Goal: Register for event/course

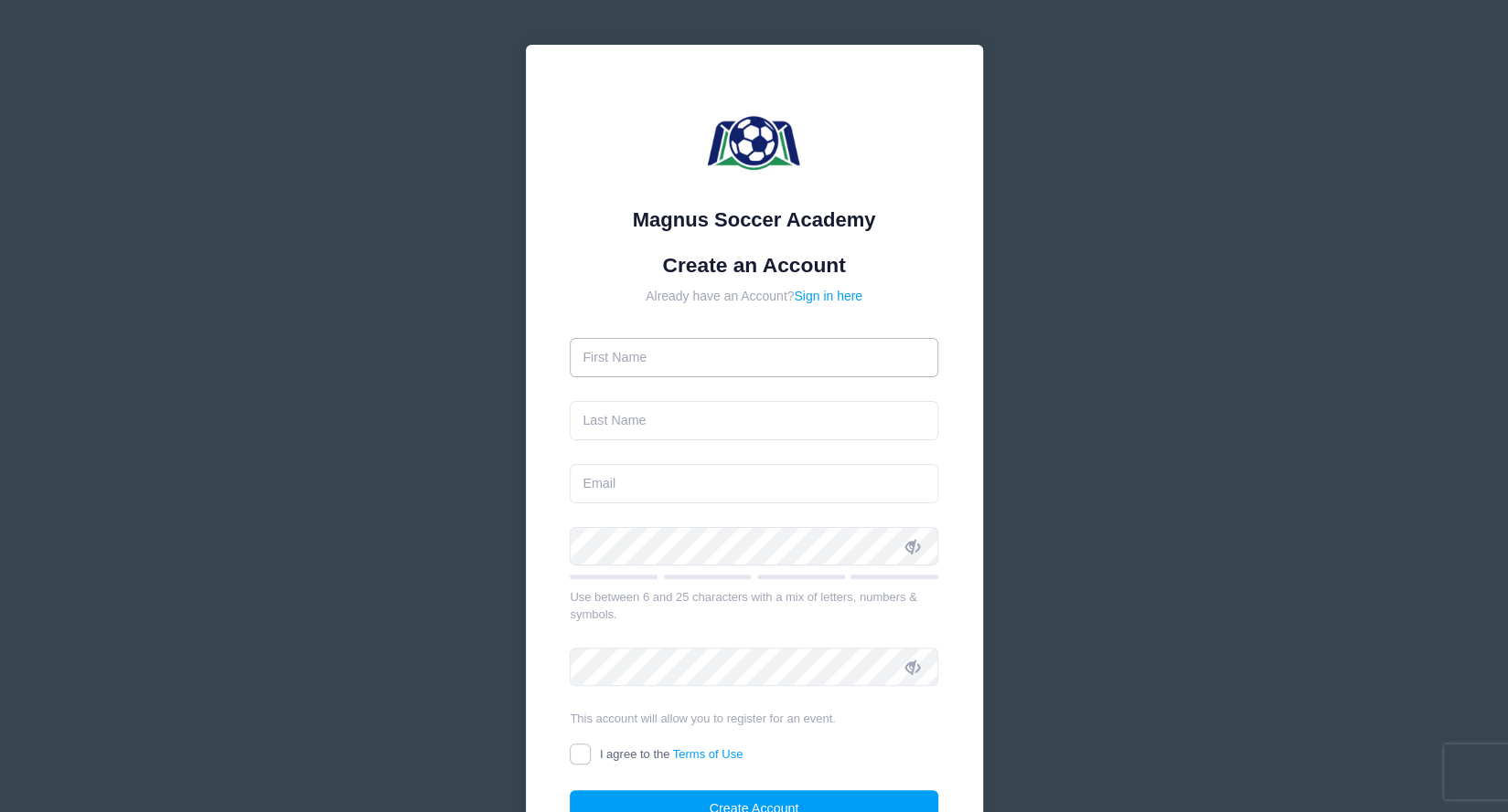
click at [794, 351] on input "text" at bounding box center [754, 358] width 369 height 39
type input "[PERSON_NAME]"
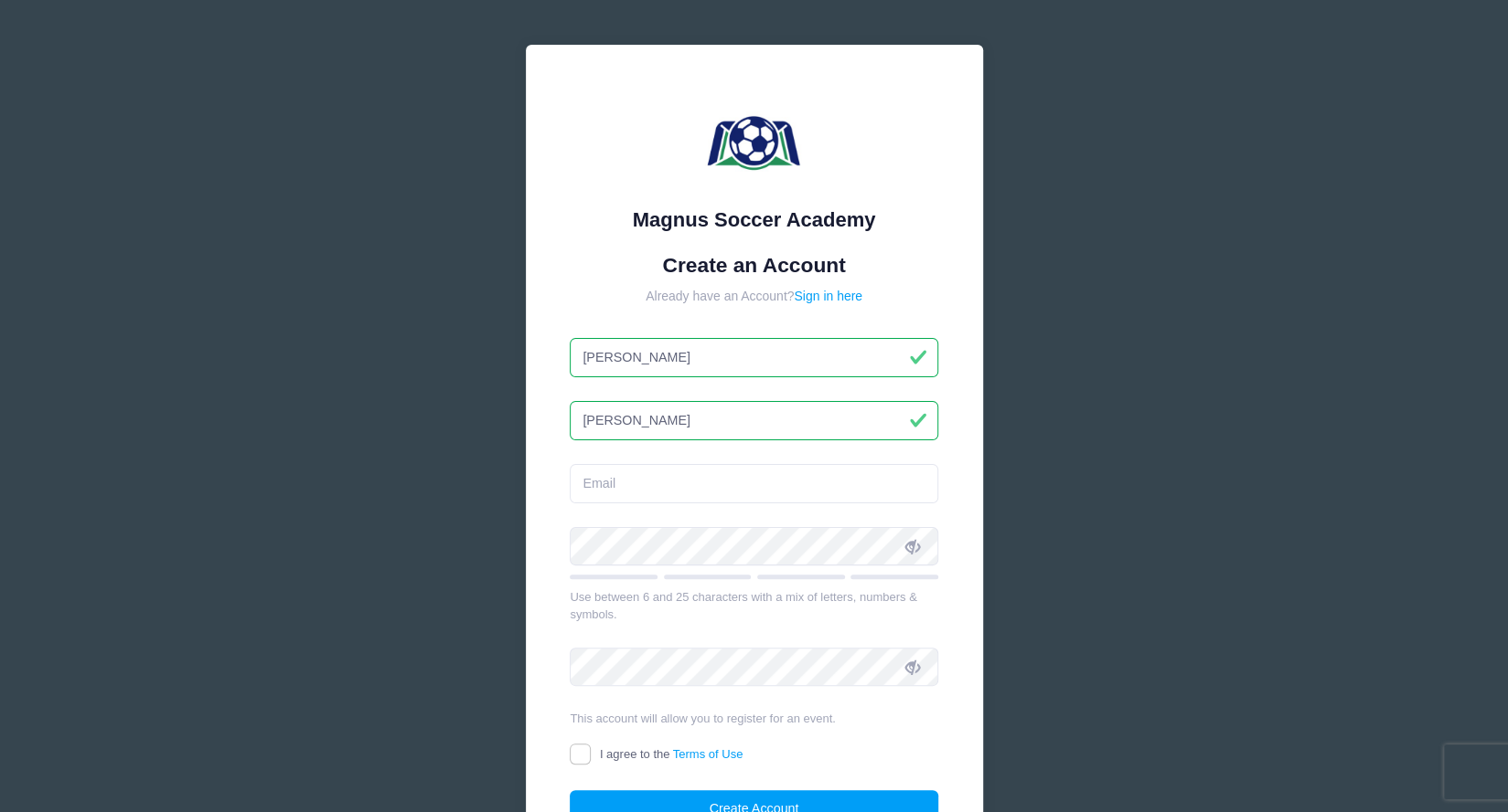
type input "[PERSON_NAME]"
type input "[PERSON_NAME][EMAIL_ADDRESS][PERSON_NAME][DOMAIN_NAME]"
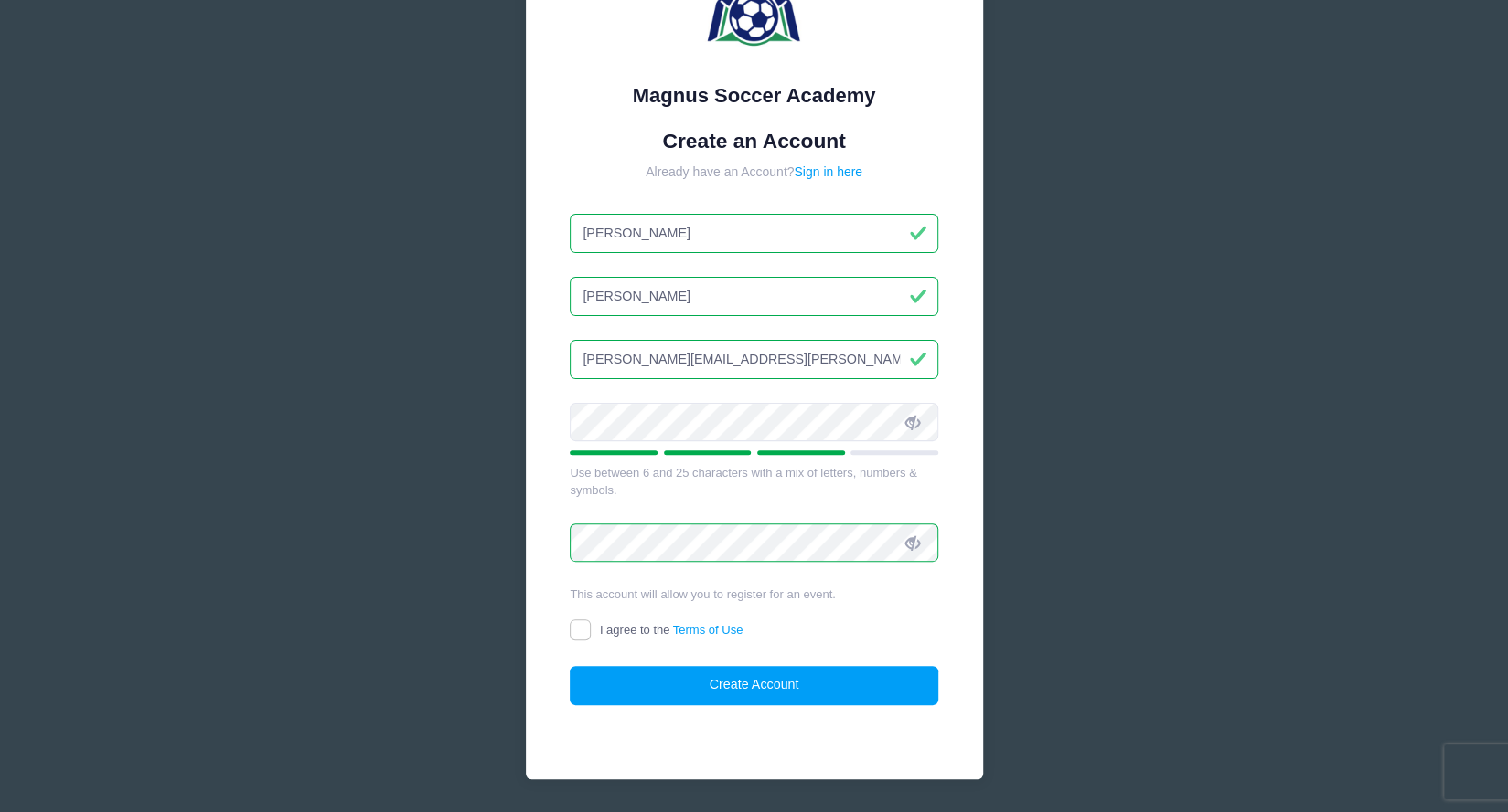
scroll to position [178, 0]
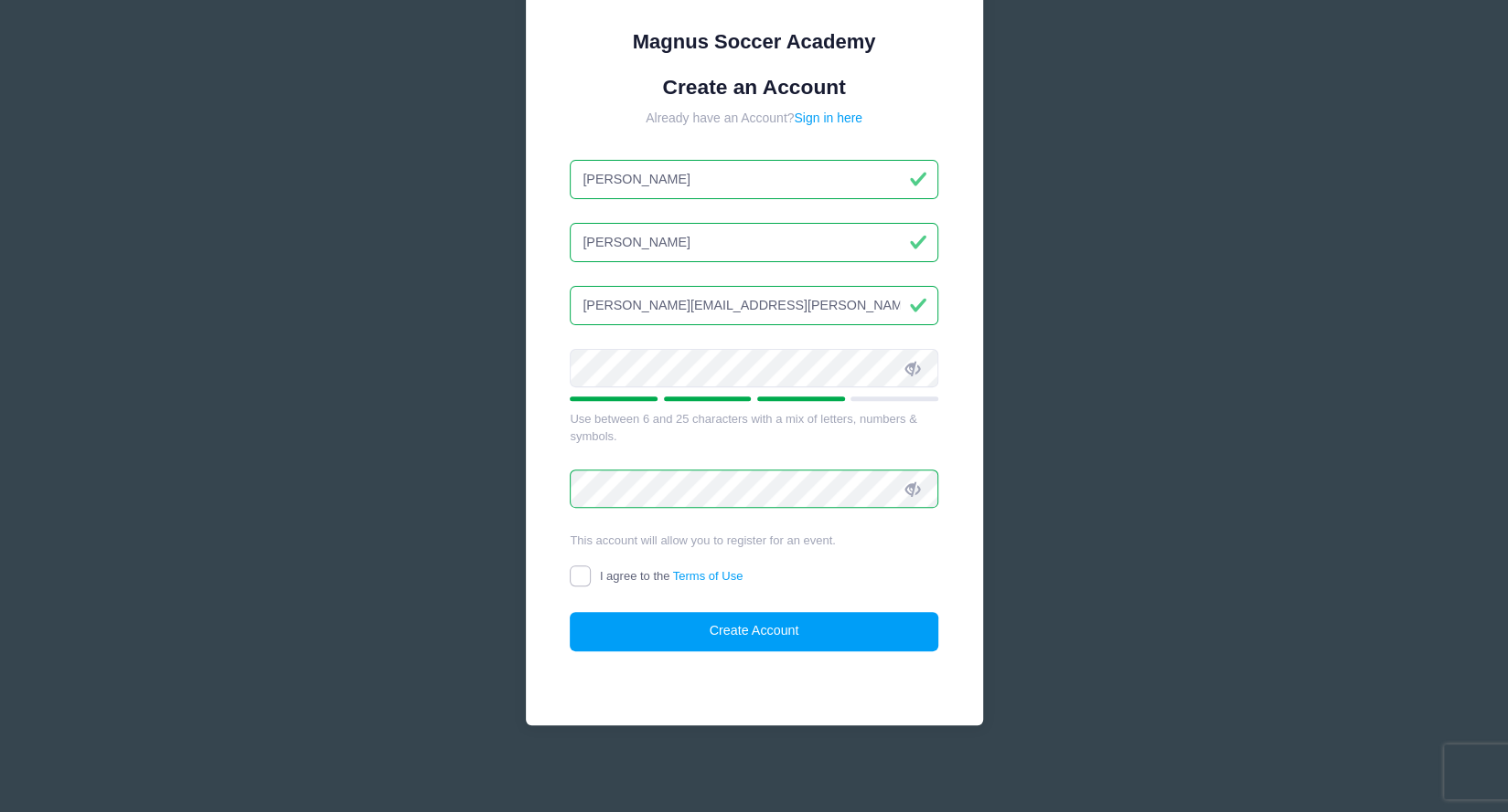
click at [584, 576] on input "I agree to the Terms of Use" at bounding box center [580, 576] width 21 height 21
checkbox input "true"
click at [644, 638] on button "Create Account" at bounding box center [754, 632] width 369 height 39
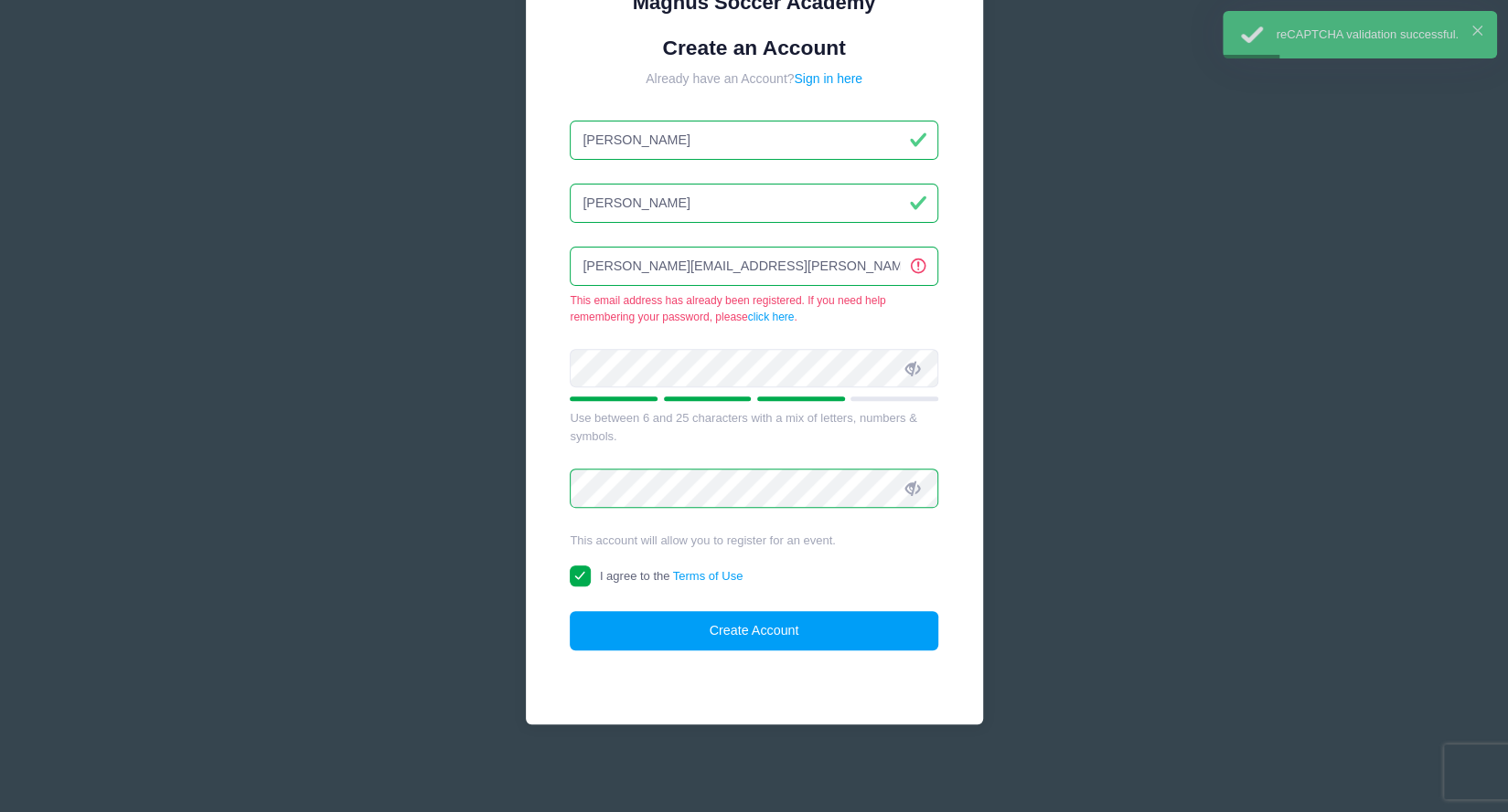
scroll to position [0, 0]
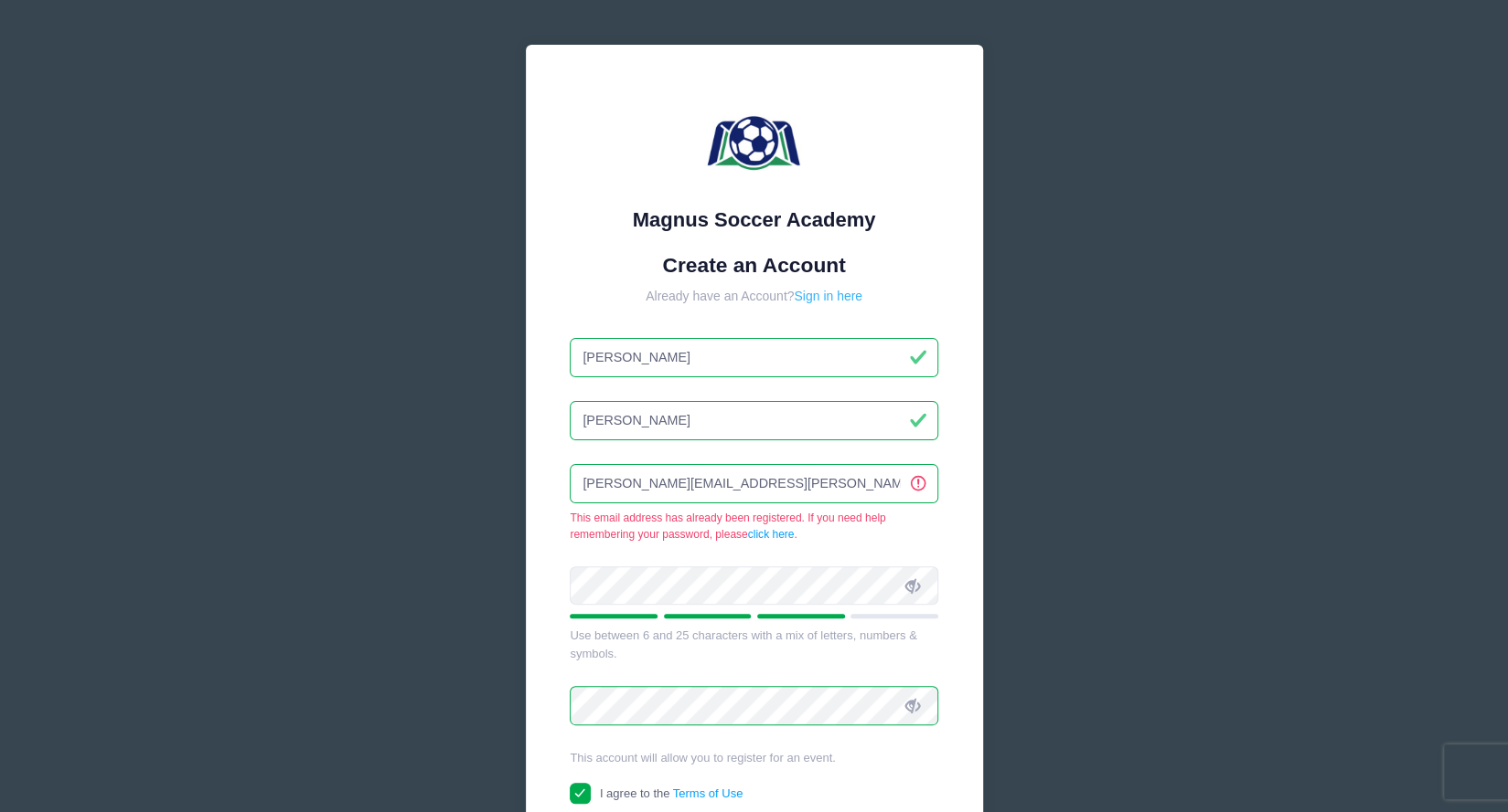
click at [832, 294] on link "Sign in here" at bounding box center [828, 295] width 69 height 15
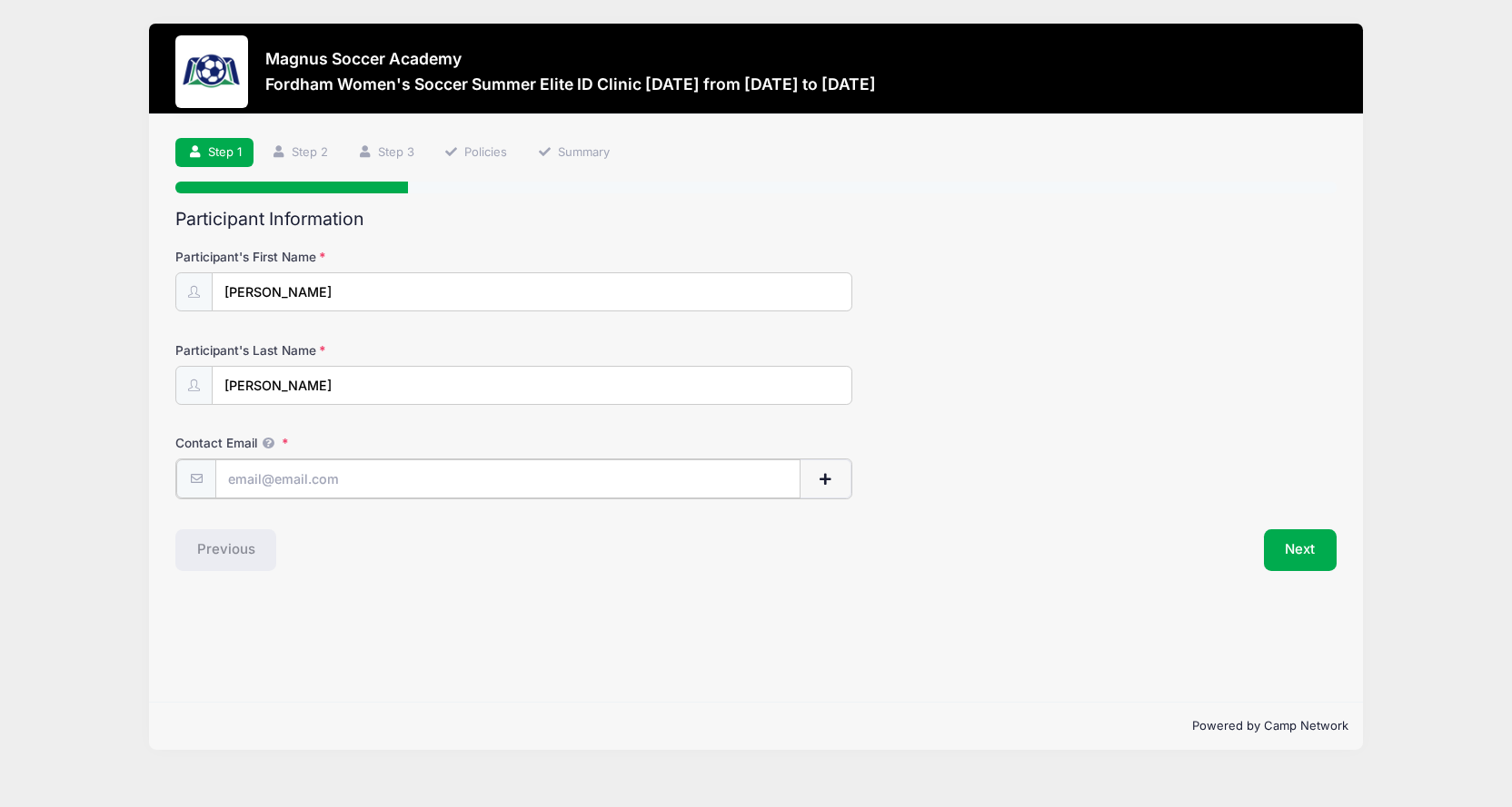
click at [514, 472] on input "Contact Email" at bounding box center [507, 480] width 584 height 39
type input "[PERSON_NAME][EMAIL_ADDRESS][PERSON_NAME][DOMAIN_NAME]"
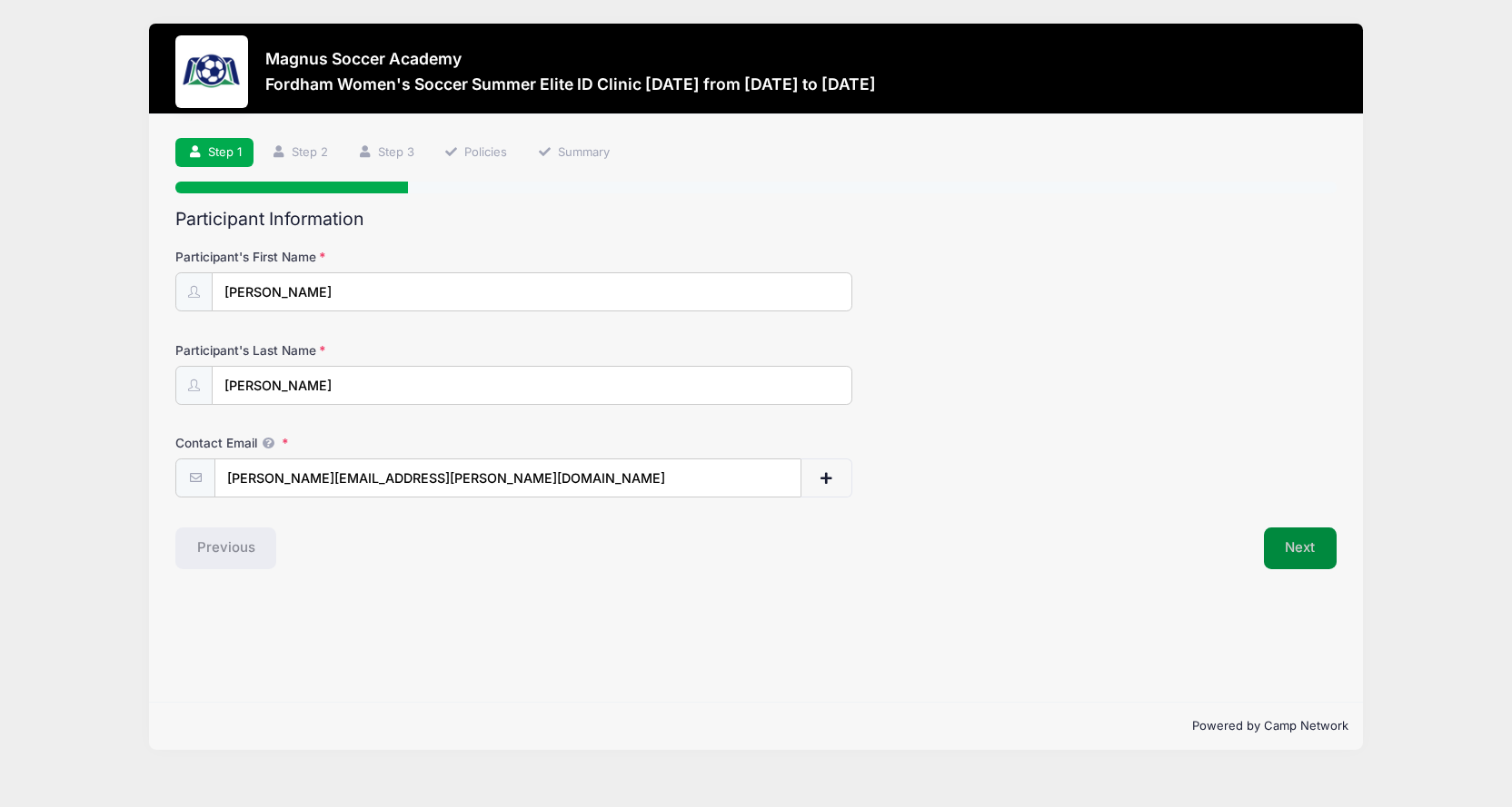
click at [1277, 558] on button "Next" at bounding box center [1299, 548] width 73 height 42
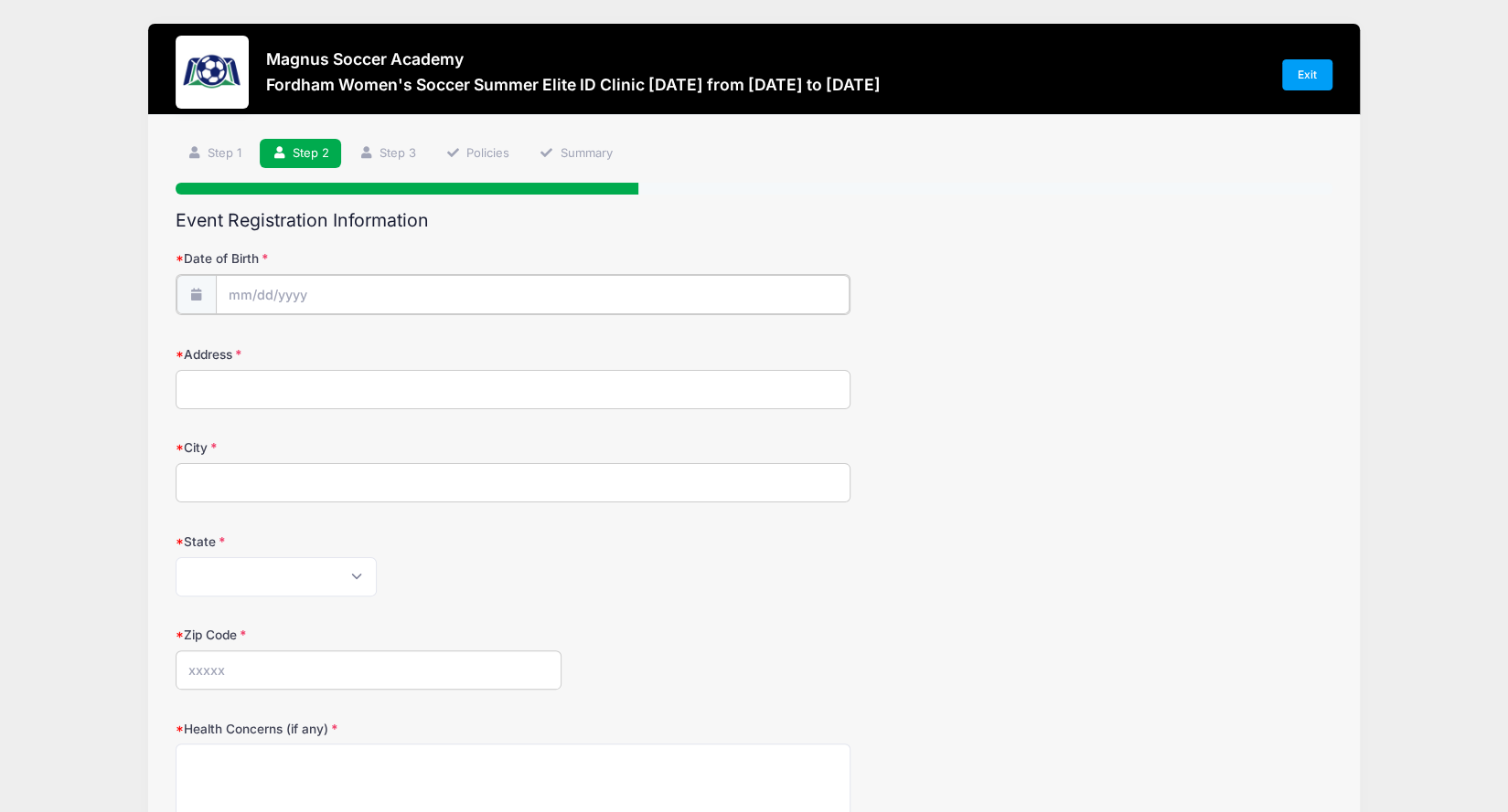
click at [400, 293] on input "Date of Birth" at bounding box center [533, 294] width 634 height 39
click at [395, 350] on input "2025" at bounding box center [386, 342] width 60 height 27
click at [411, 350] on span at bounding box center [409, 349] width 13 height 14
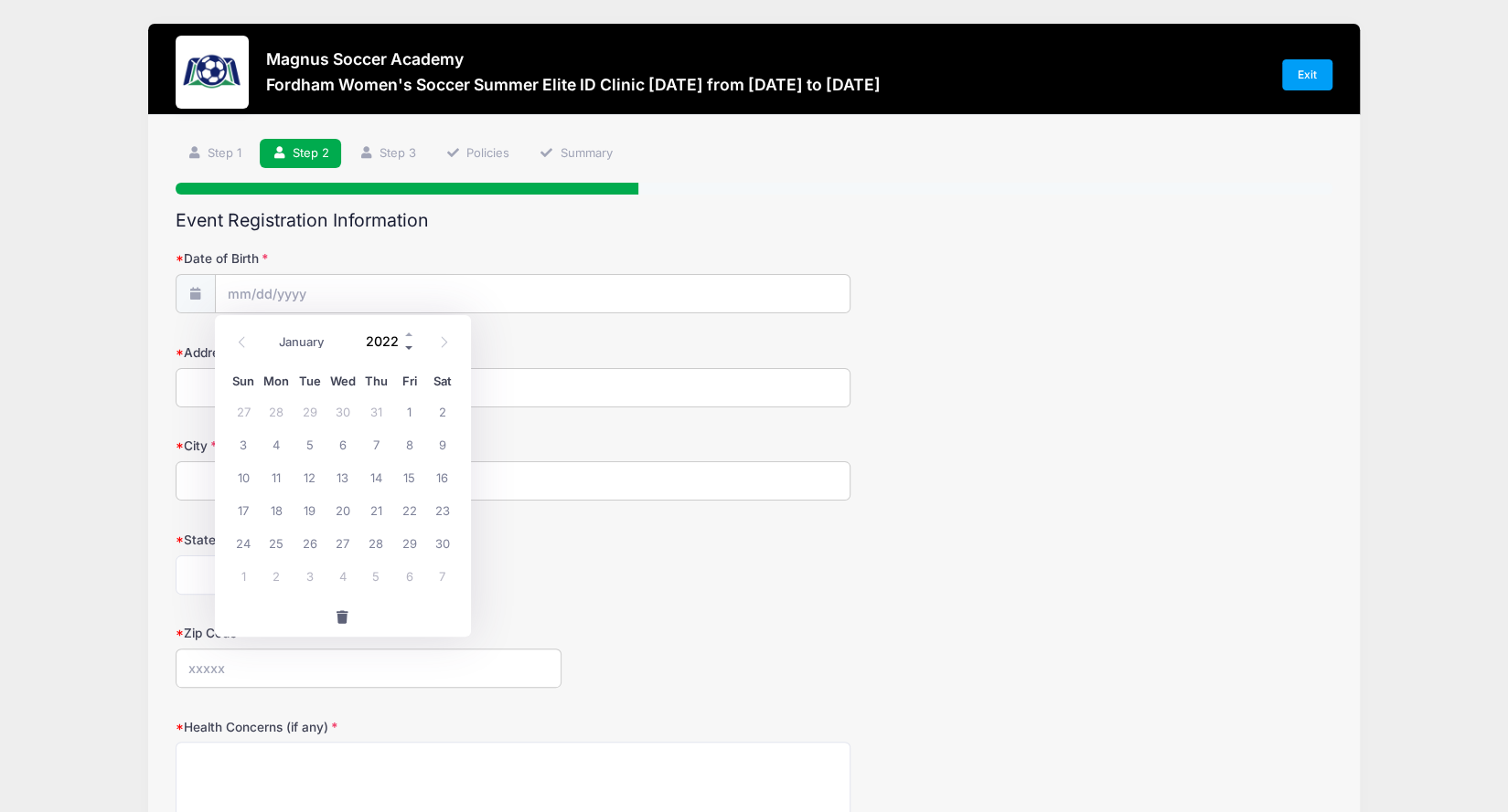
click at [411, 350] on span at bounding box center [409, 349] width 13 height 14
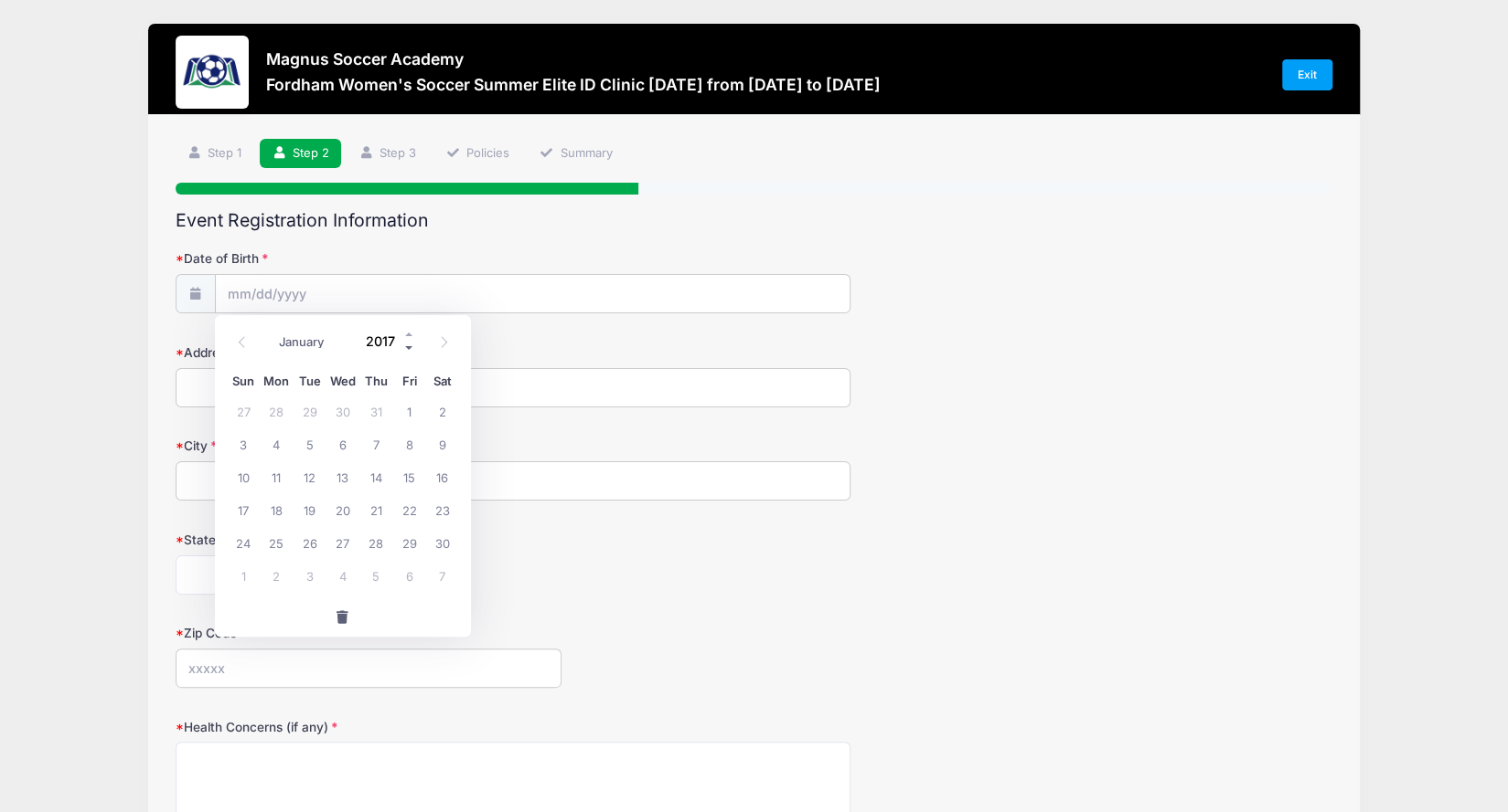
click at [410, 350] on span at bounding box center [409, 349] width 13 height 14
click at [409, 350] on span at bounding box center [409, 349] width 13 height 14
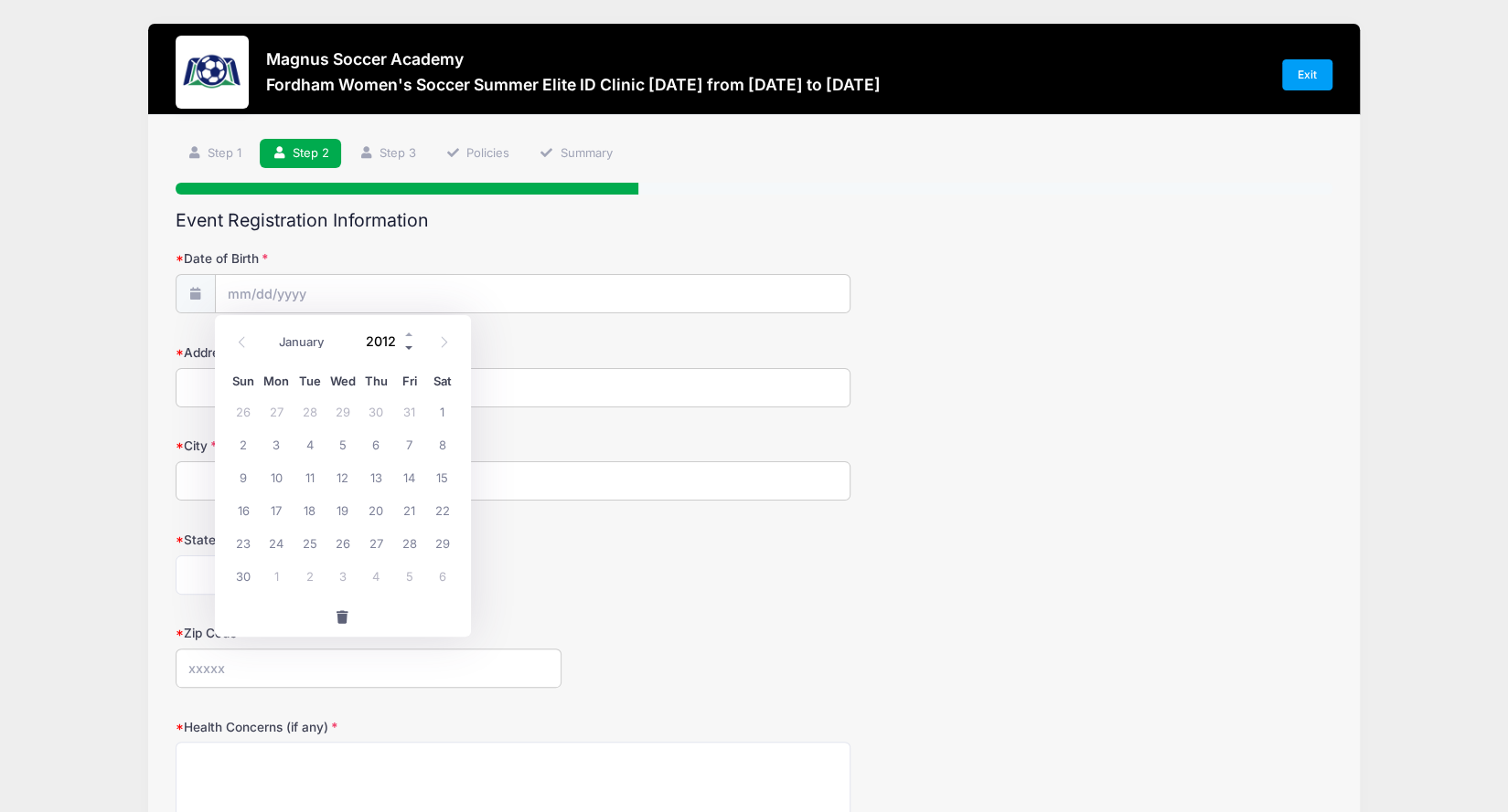
click at [409, 350] on span at bounding box center [409, 349] width 13 height 14
click at [408, 337] on span at bounding box center [409, 335] width 13 height 14
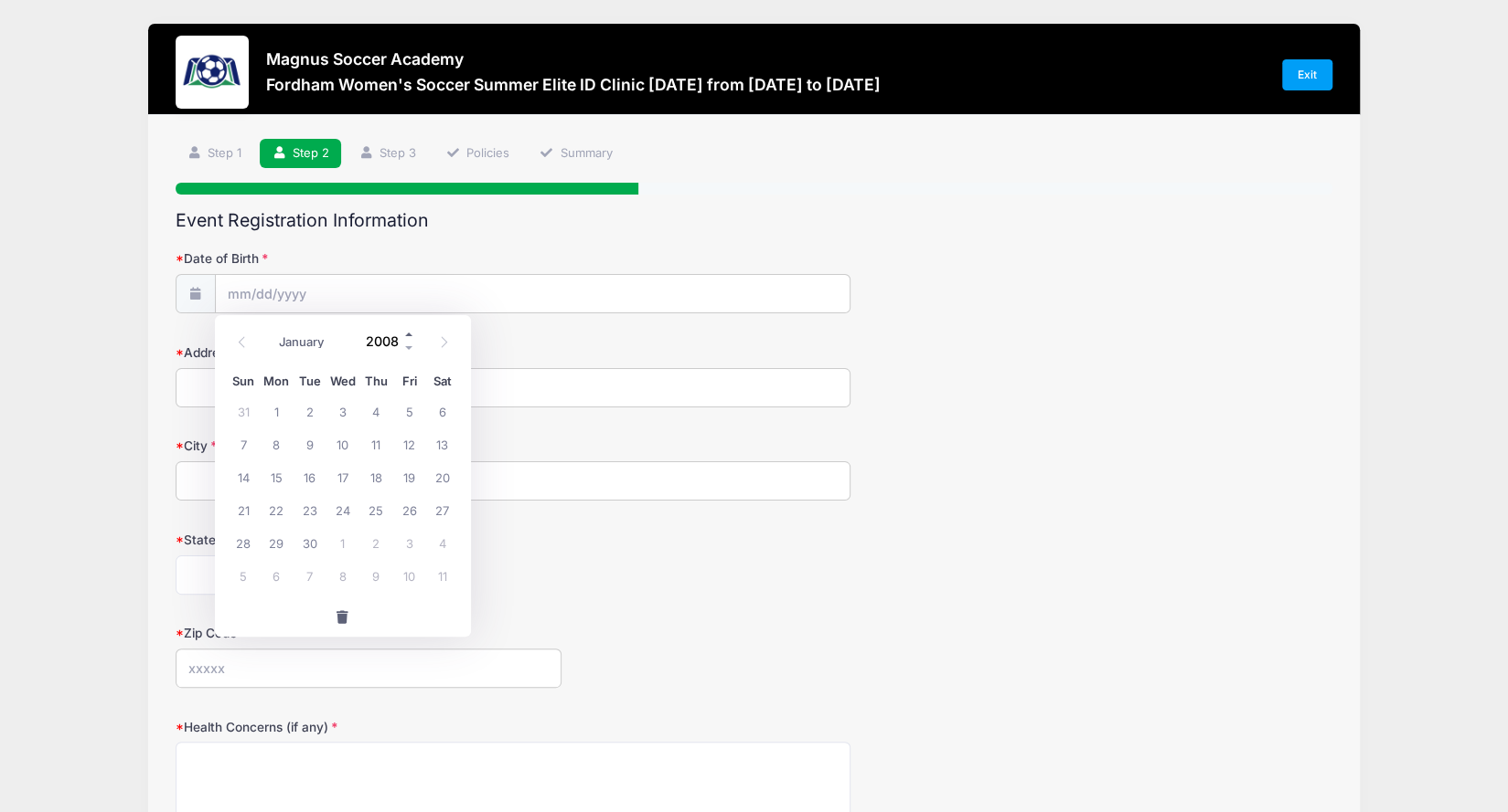
type input "2009"
click at [244, 346] on icon at bounding box center [241, 342] width 12 height 12
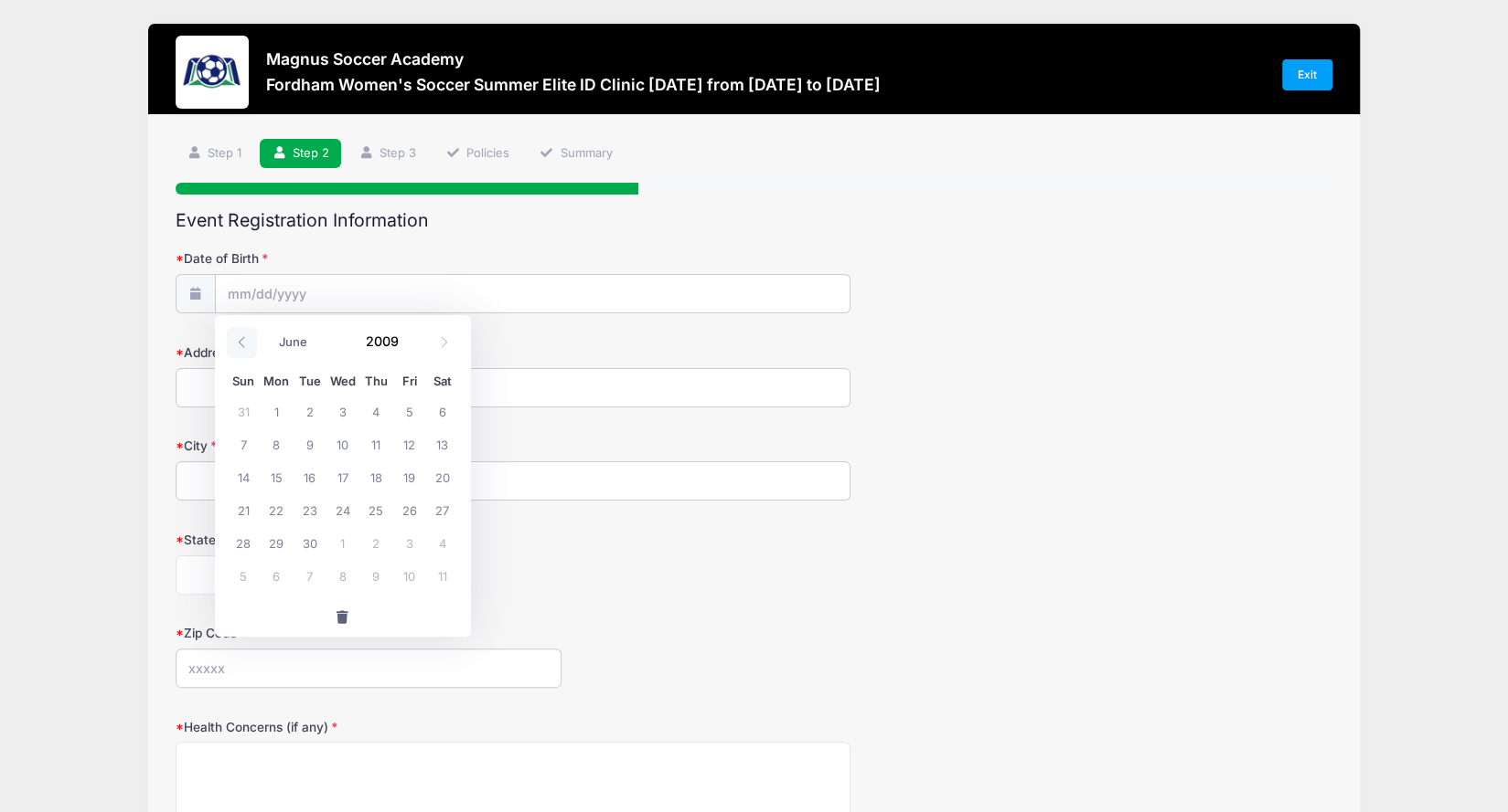
select select "4"
click at [349, 543] on span "27" at bounding box center [343, 543] width 33 height 33
type input "05/27/2009"
click at [294, 399] on input "Address" at bounding box center [513, 388] width 675 height 39
type input "90 Panners Lane"
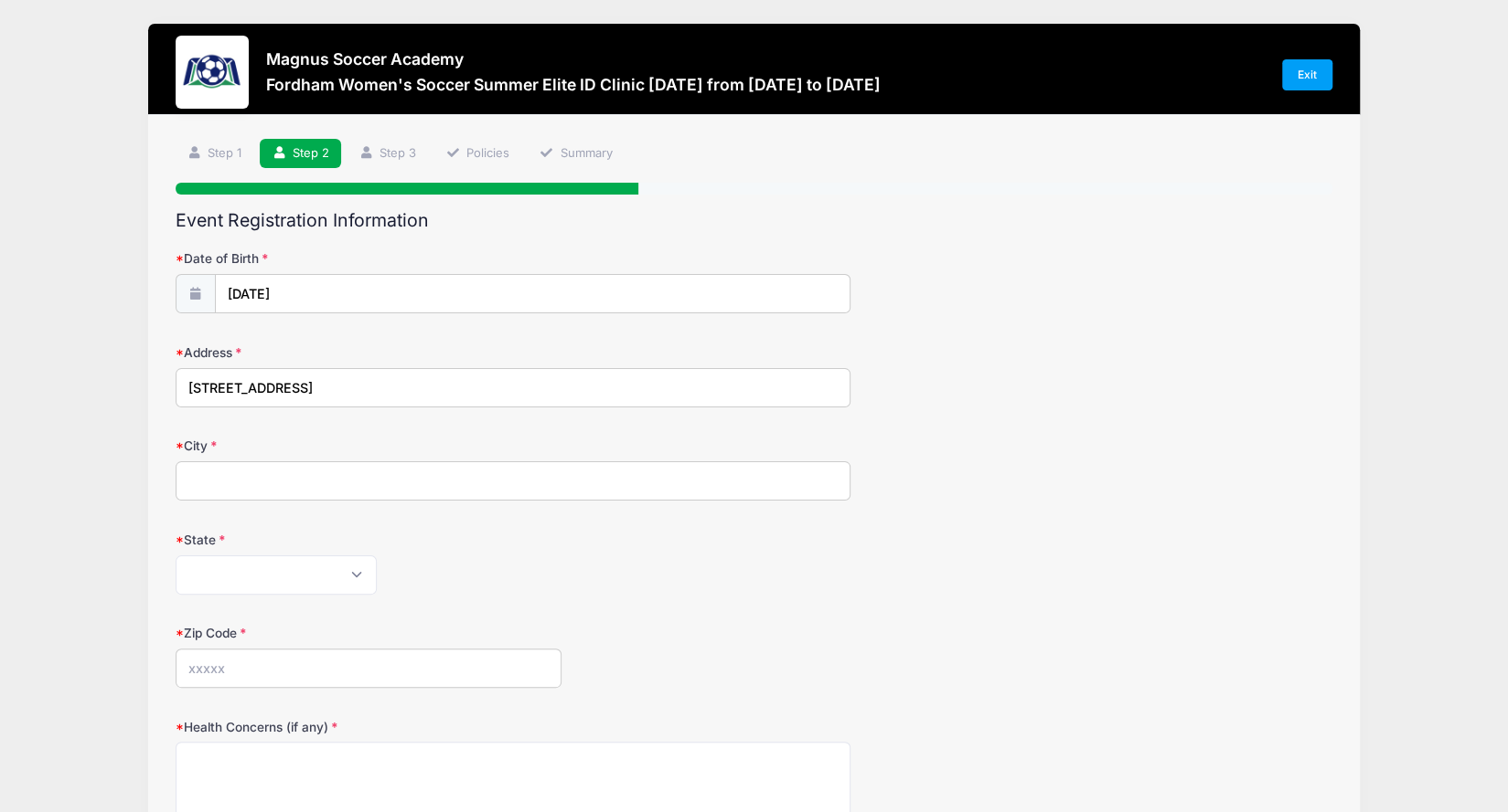
type input "Fredericksburg"
select select "VA"
type input "22406"
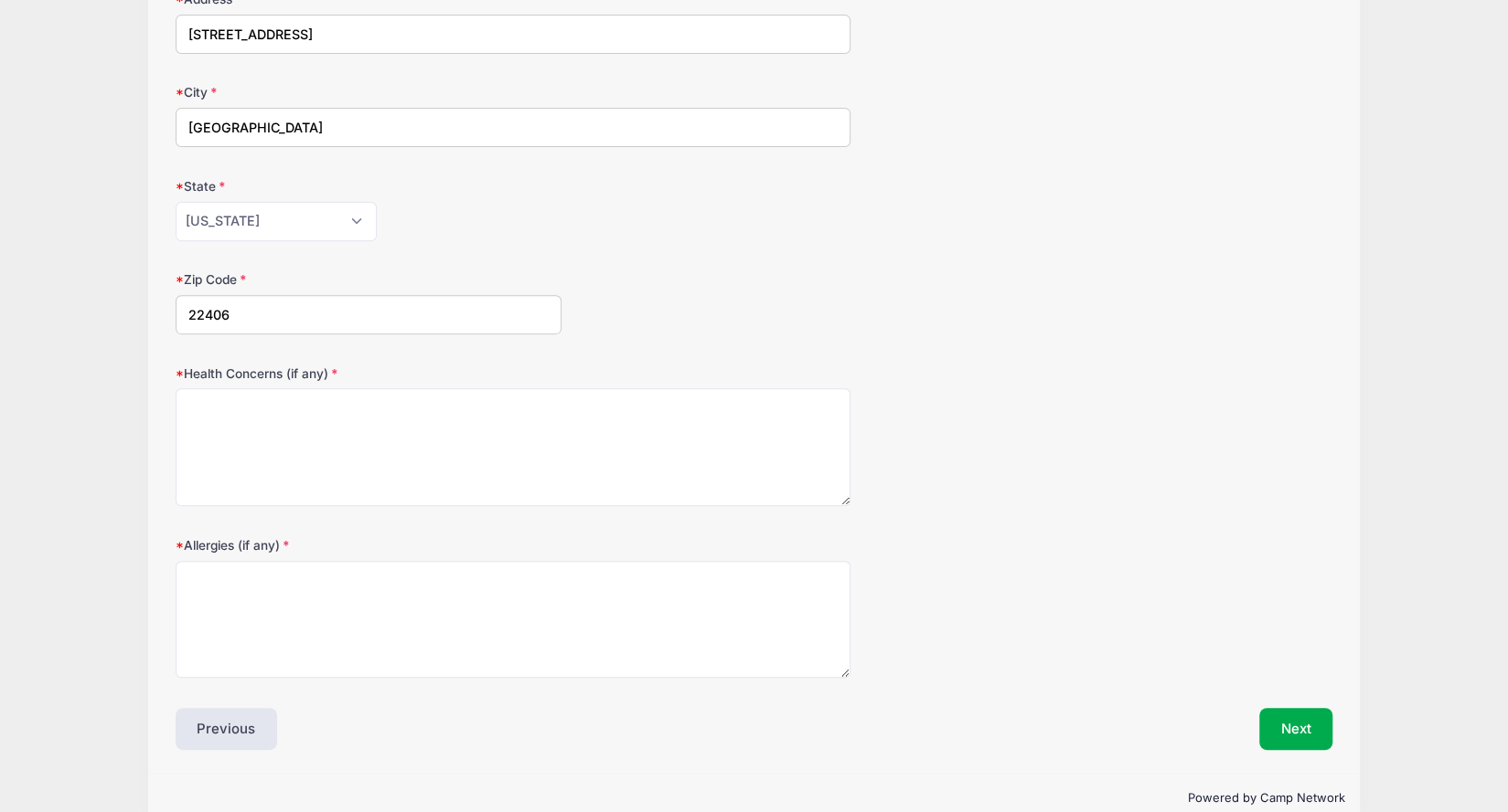
scroll to position [366, 0]
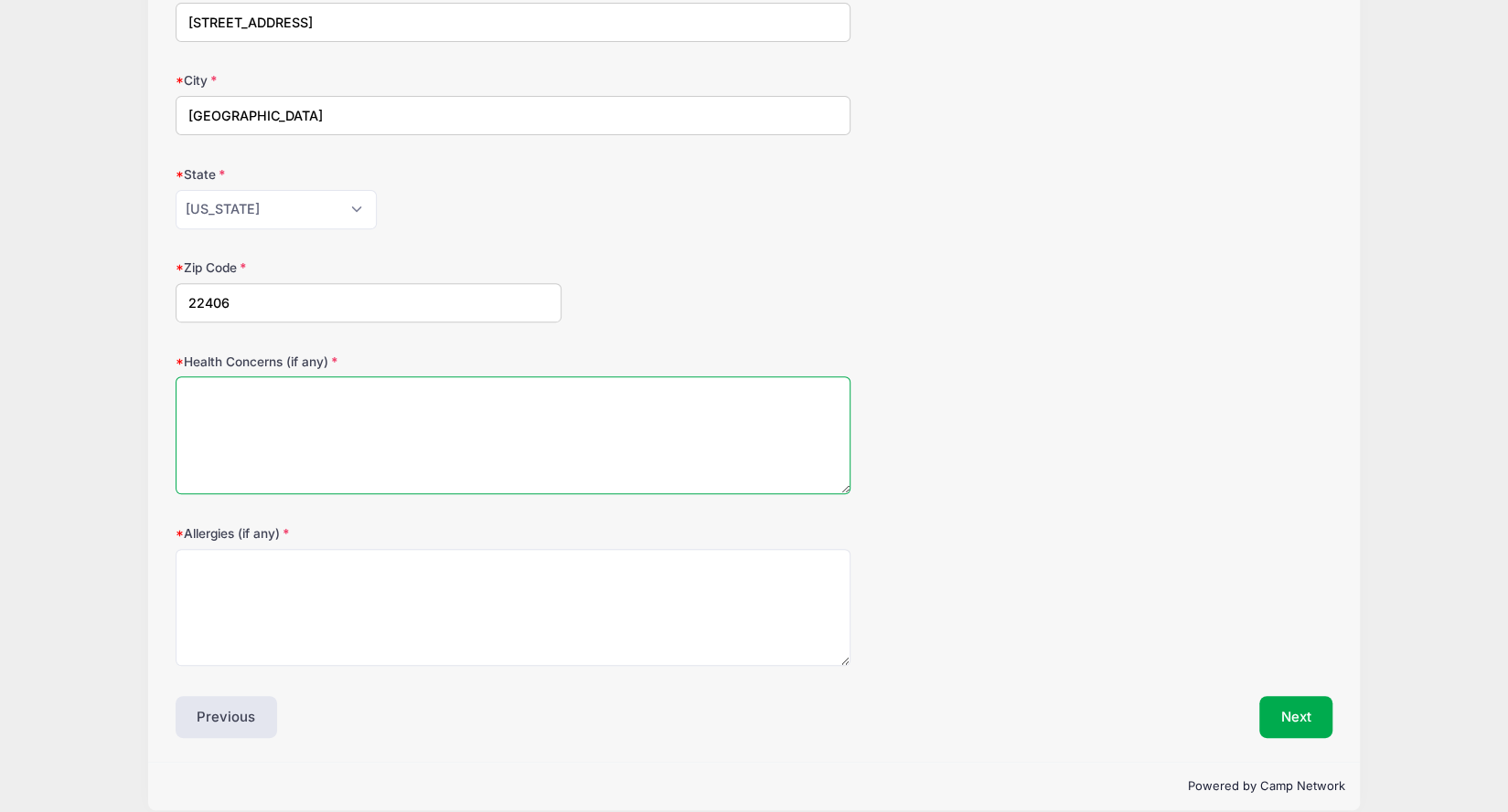
click at [567, 425] on textarea "Health Concerns (if any)" at bounding box center [513, 435] width 675 height 118
type textarea "none"
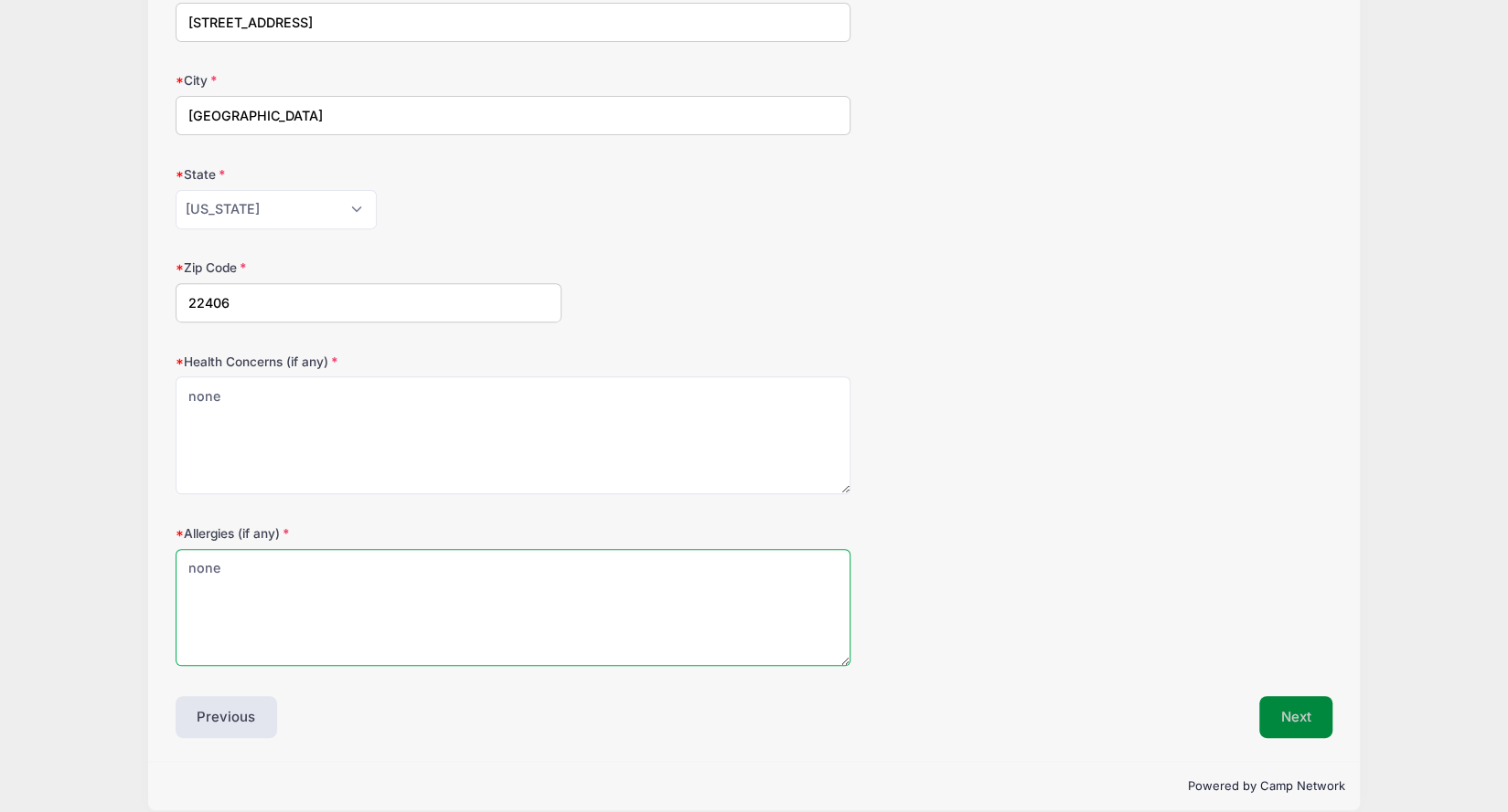
type textarea "none"
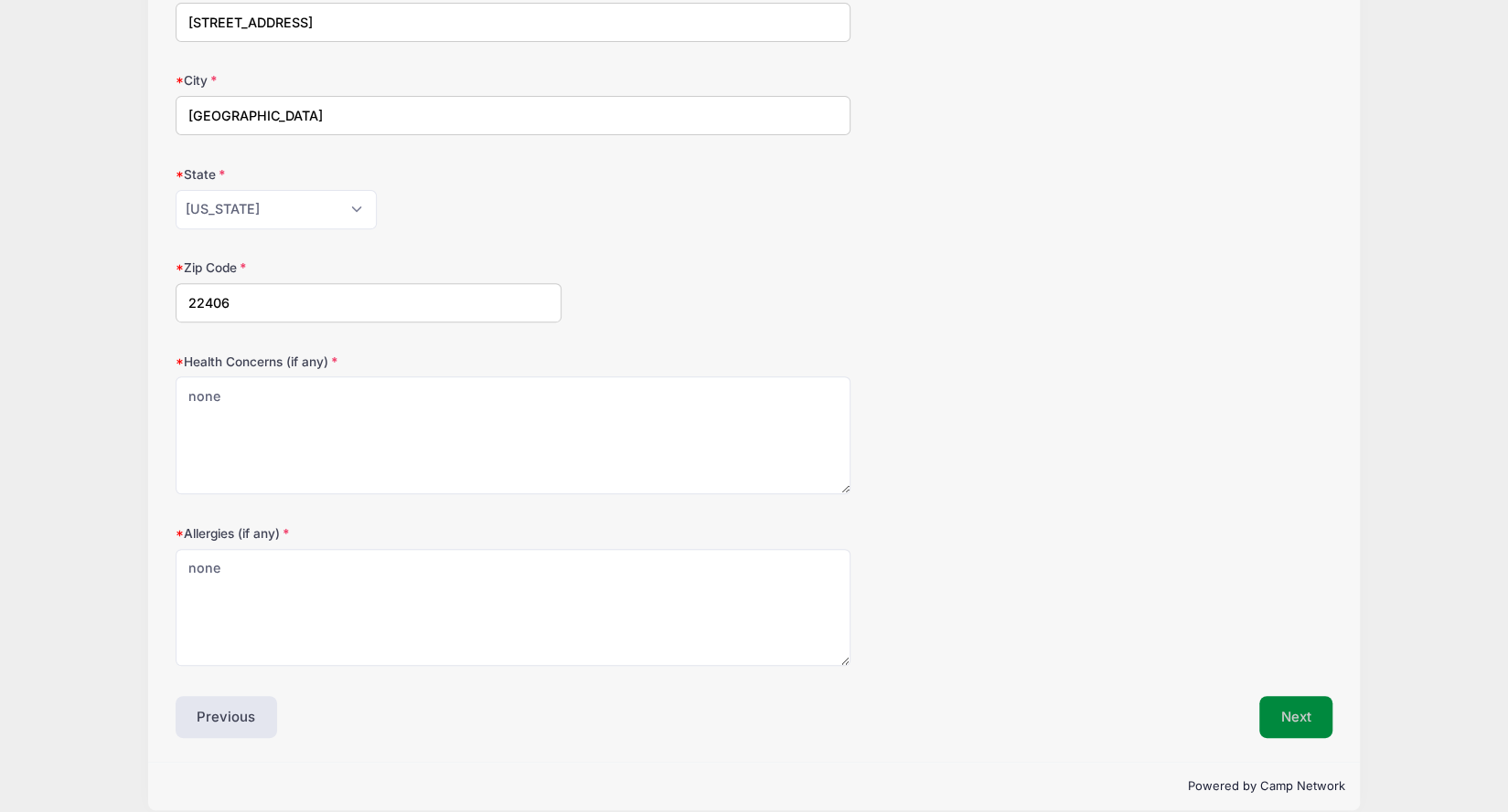
click at [1311, 718] on button "Next" at bounding box center [1295, 717] width 74 height 42
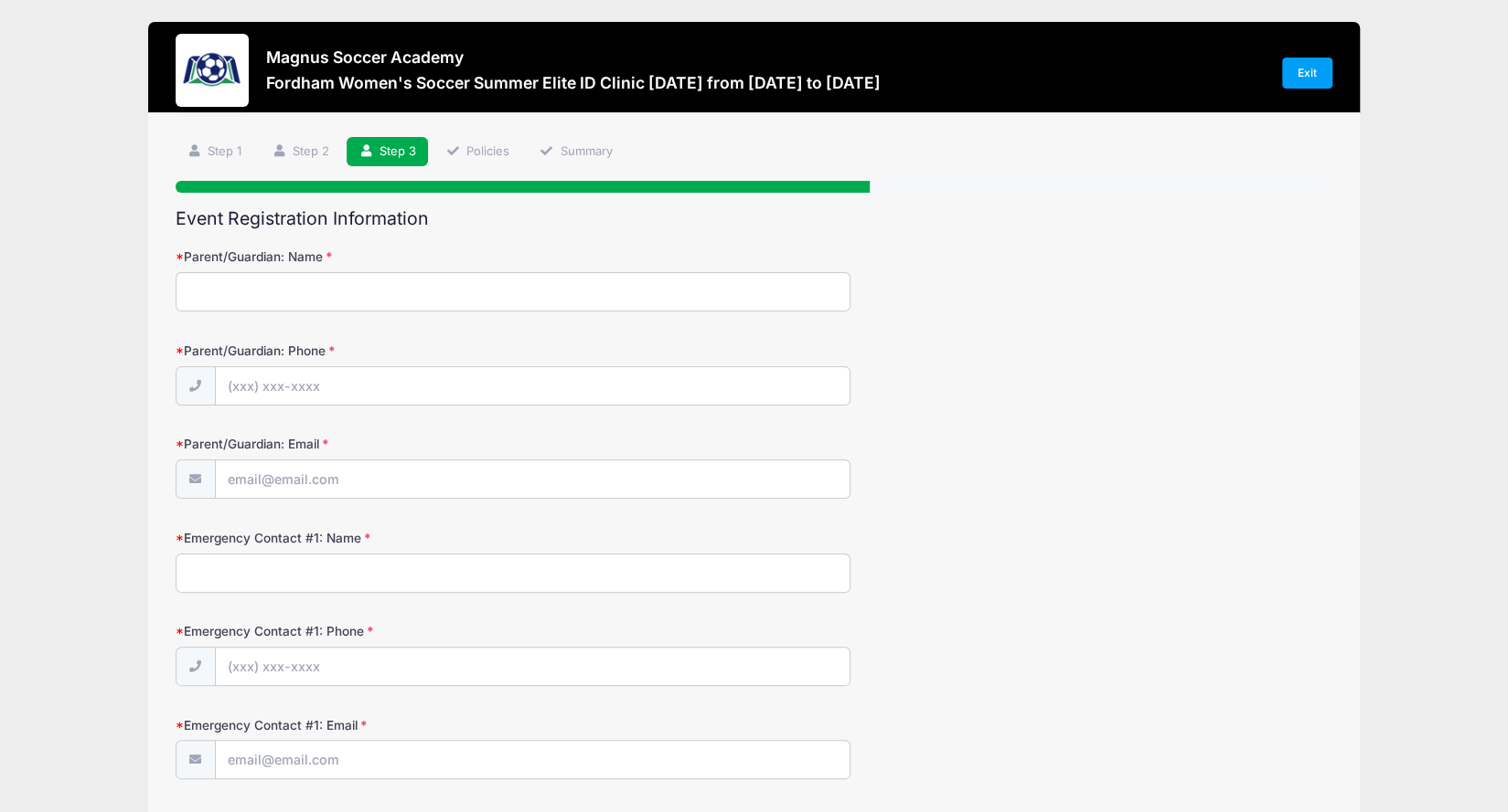
scroll to position [0, 0]
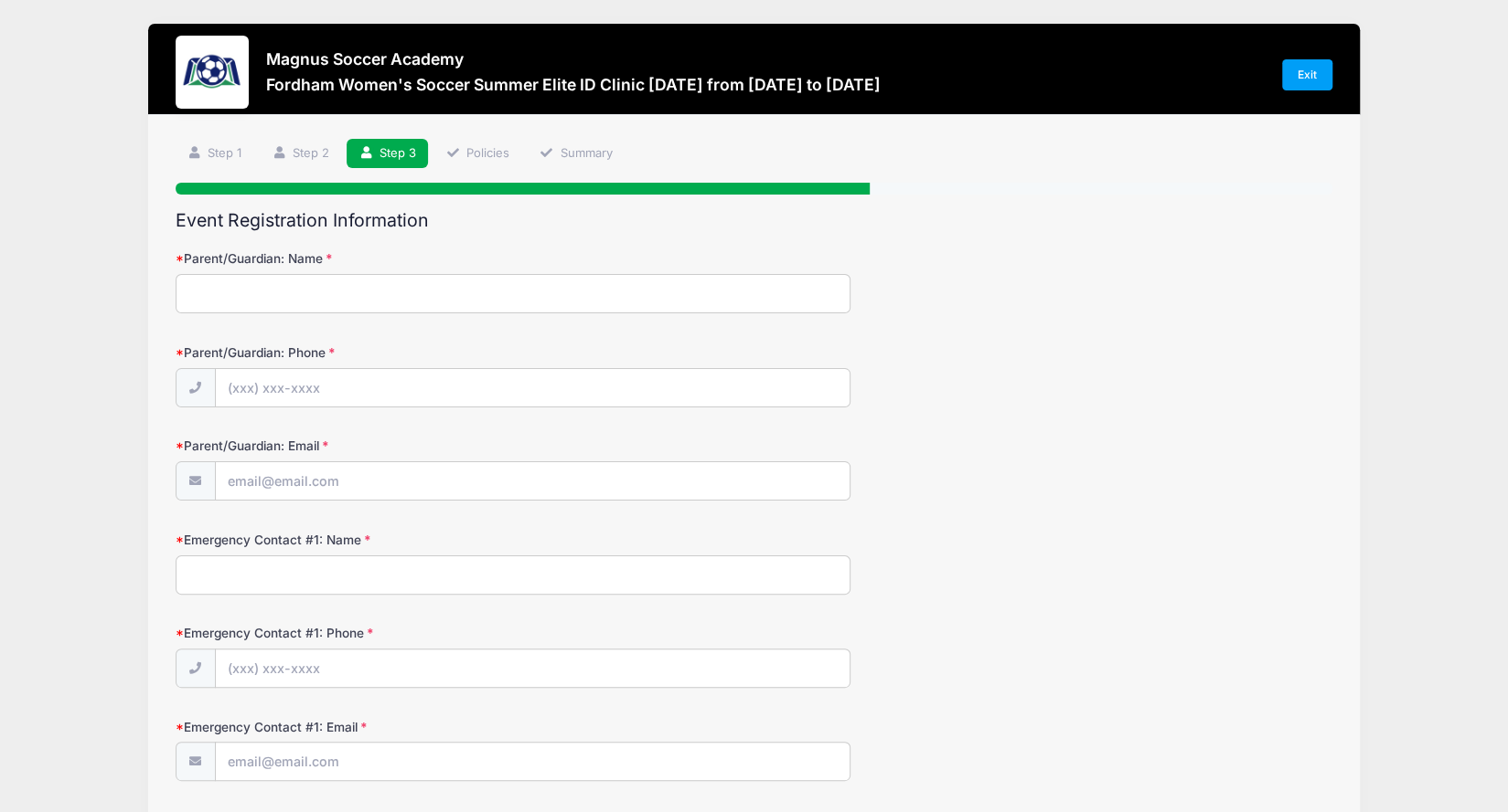
click at [519, 300] on input "Parent/Guardian: Name" at bounding box center [513, 294] width 675 height 39
type input "Maria Kingsbury"
type input "(425) 381-5099"
type input "kingsburysoccer@gmail.com"
type input "David Kingsbury"
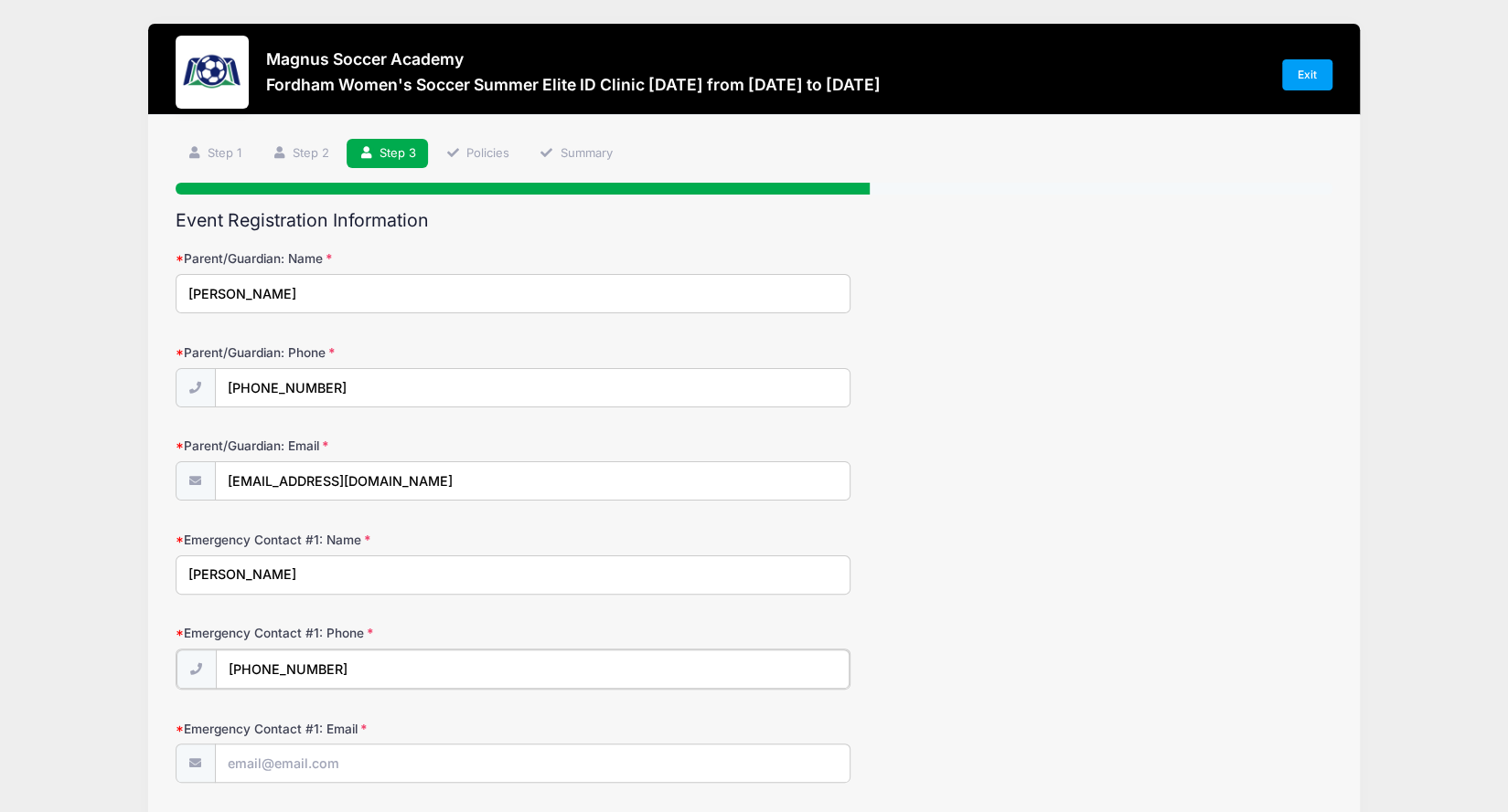
type input "(425) 381-7372"
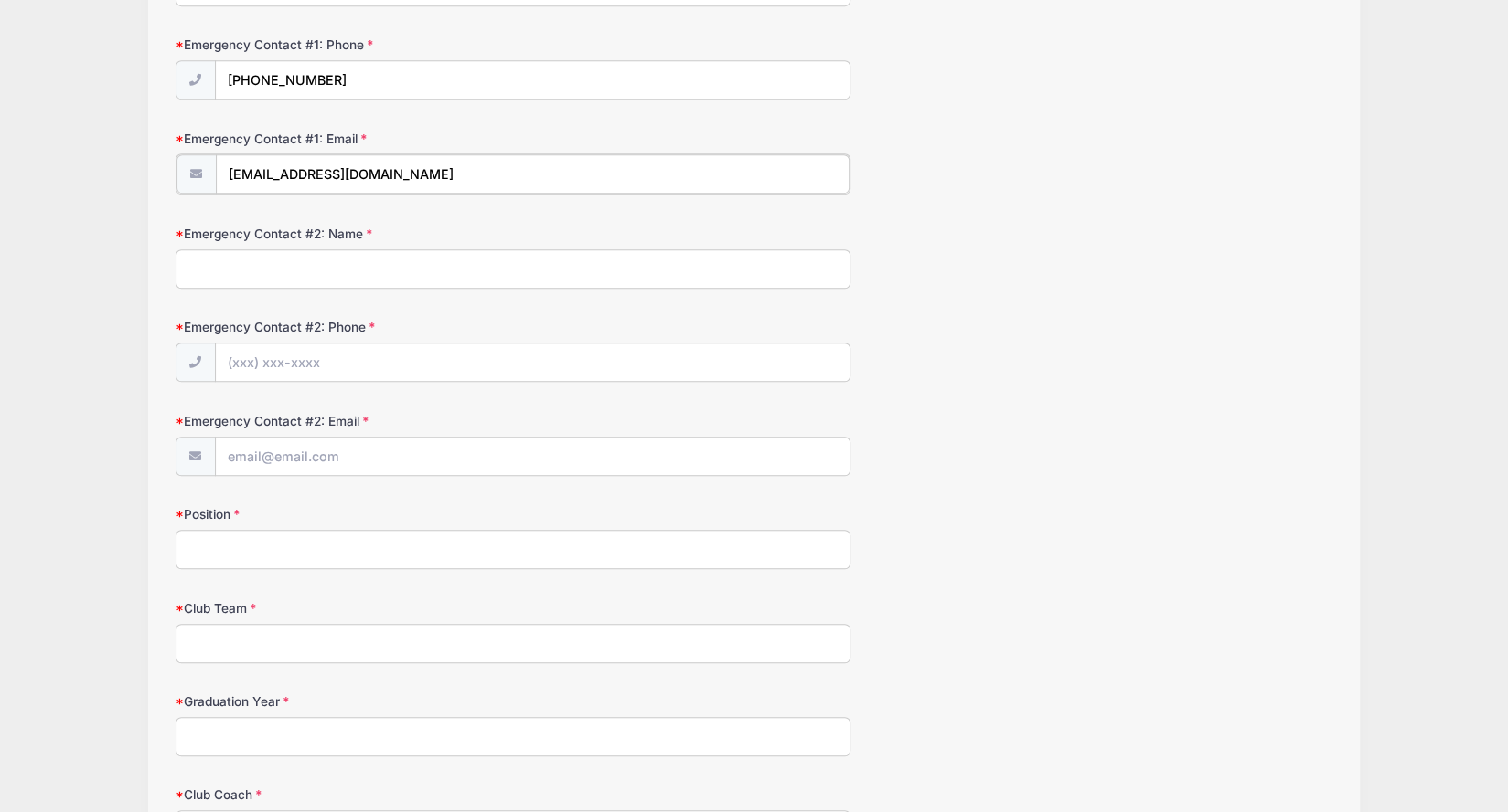
scroll to position [639, 0]
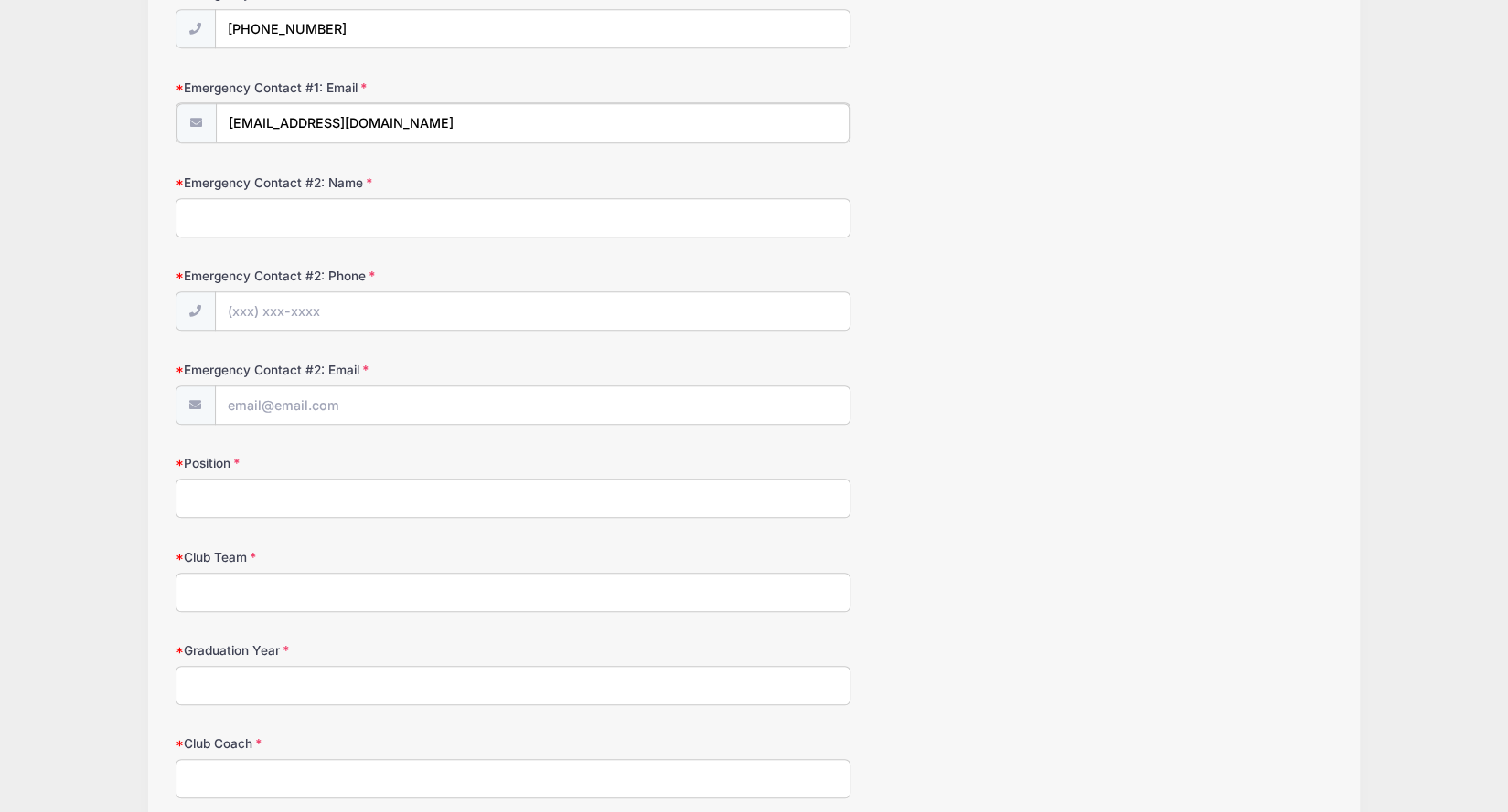
type input "kingsburyclan@icloud.com"
click at [346, 206] on input "Emergency Contact #2: Name" at bounding box center [513, 216] width 675 height 39
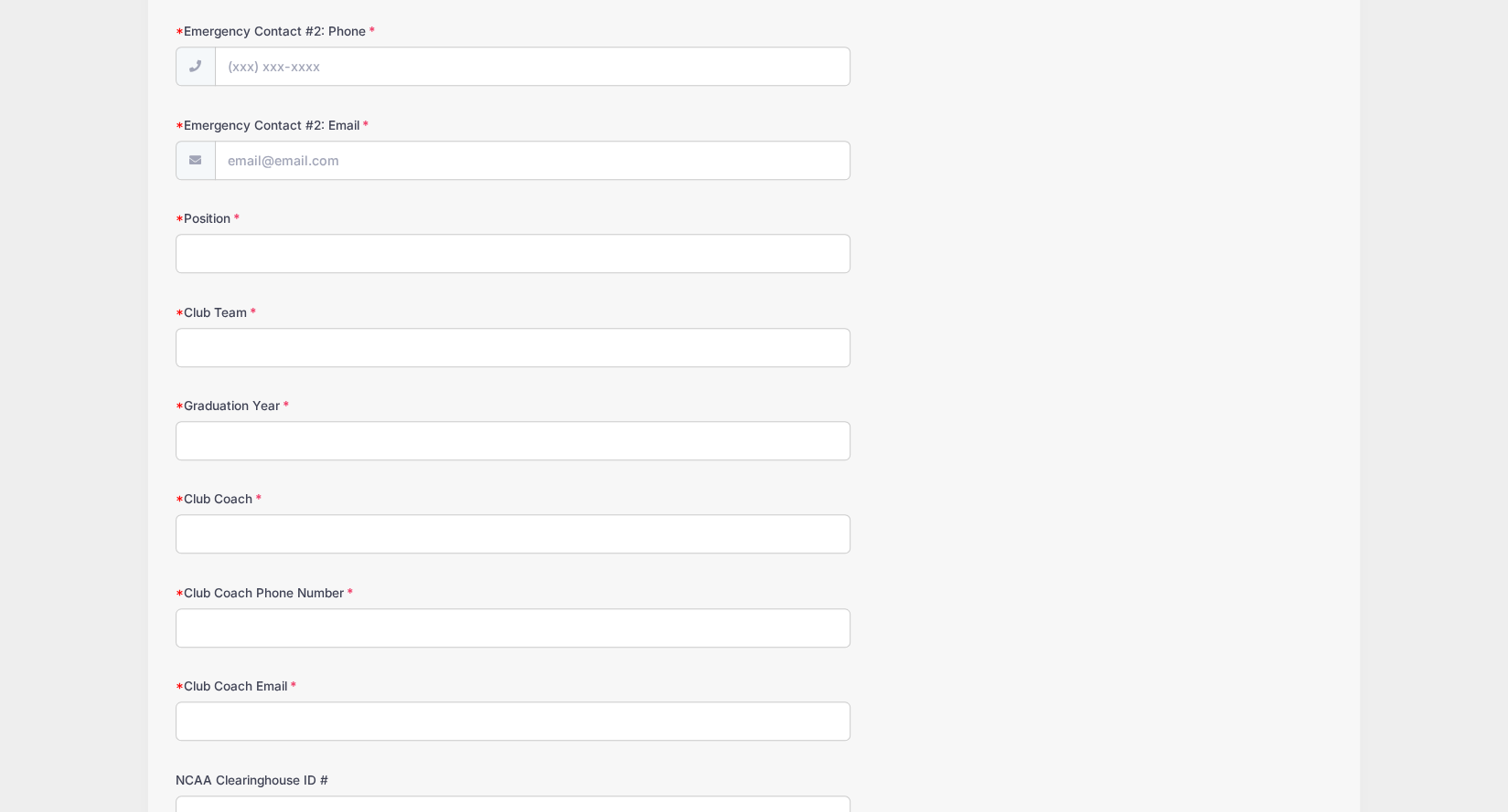
scroll to position [914, 0]
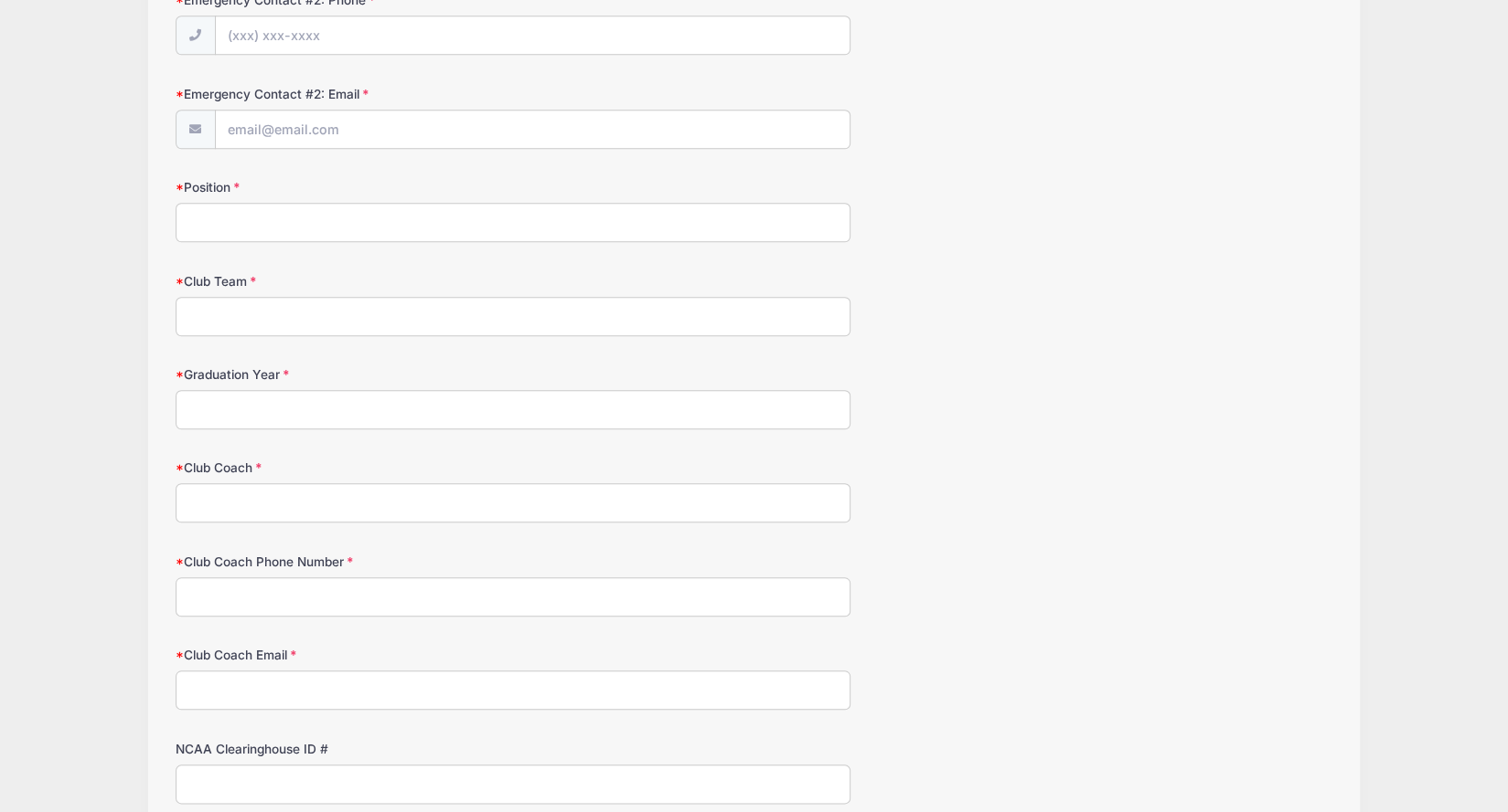
click at [341, 208] on input "Position" at bounding box center [513, 223] width 675 height 39
type input "Defense / Midfield"
type input "Arlington Soccer"
type input "2027"
type input "Mo Tayari"
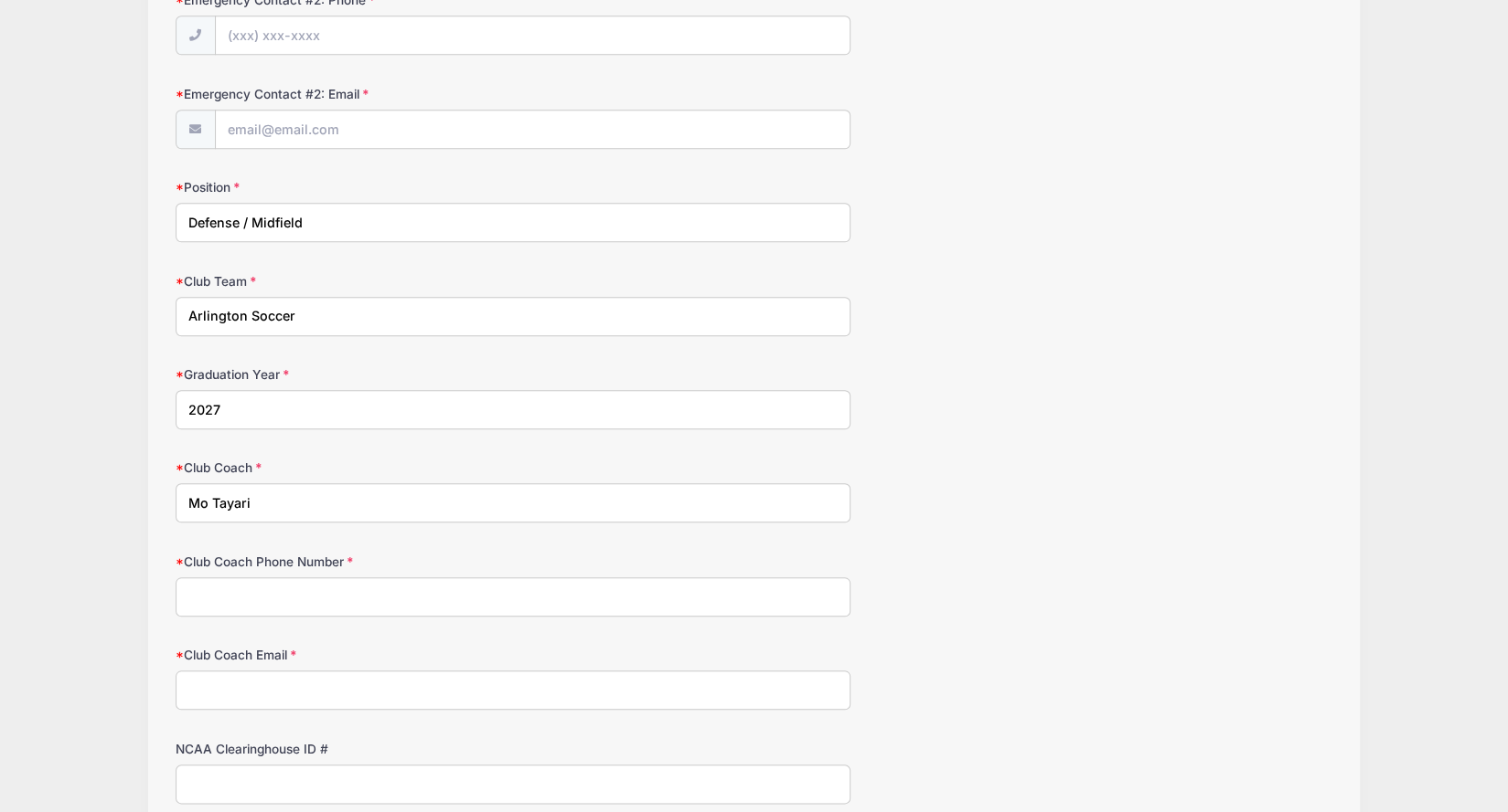
click at [248, 582] on input "Club Coach Phone Number" at bounding box center [513, 597] width 675 height 39
paste input "703-200-8068"
type input "703-200-8068"
click at [249, 689] on input "Club Coach Email" at bounding box center [513, 690] width 675 height 39
type input "mo@arlingtonsoccer.com"
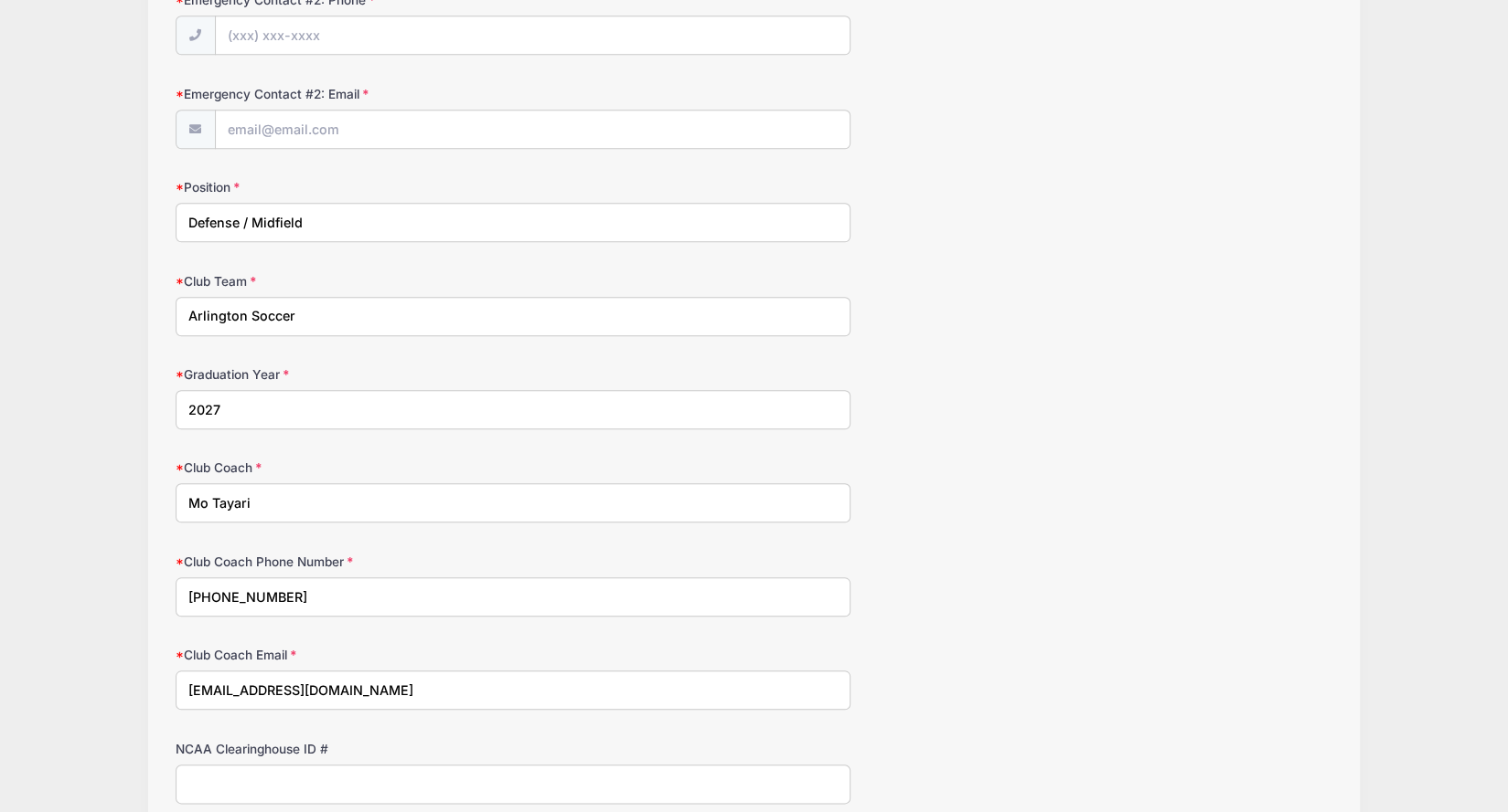
click at [194, 767] on input "NCAA Clearinghouse ID #" at bounding box center [513, 785] width 675 height 39
paste input "2507670085"
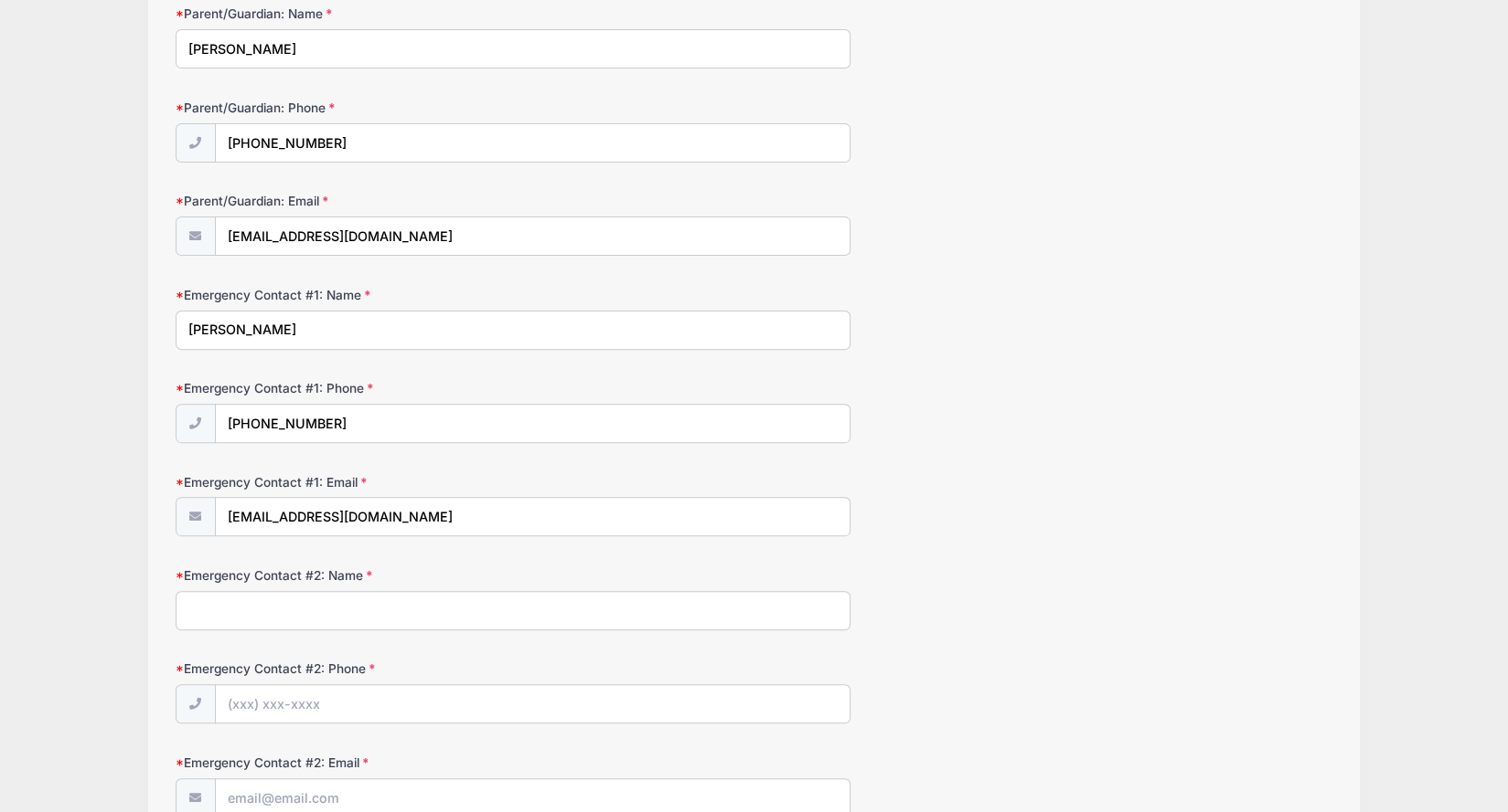
scroll to position [423, 0]
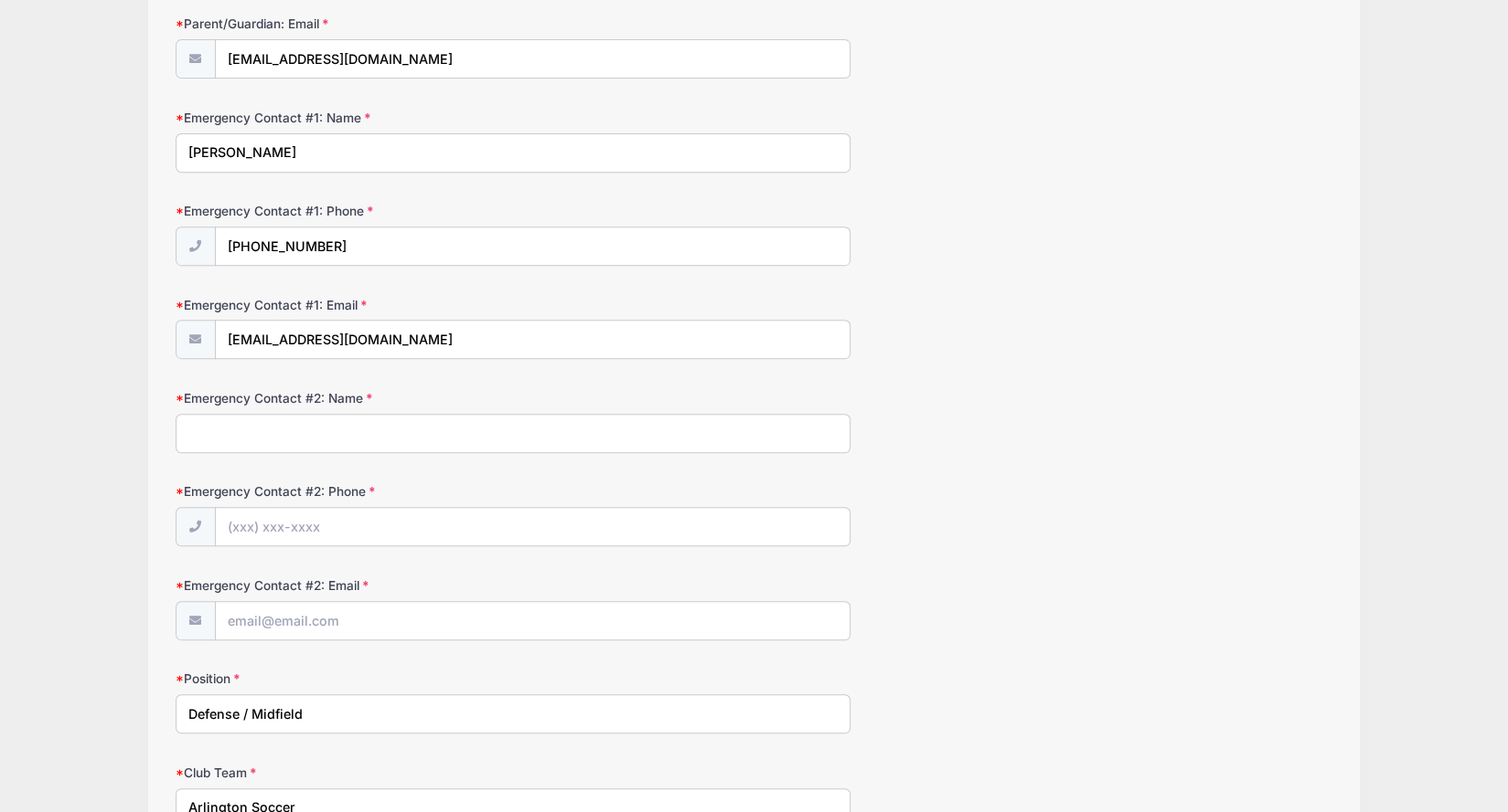
type input "2507670085"
click at [256, 423] on input "Emergency Contact #2: Name" at bounding box center [513, 433] width 675 height 39
type input "Maria Kingsbury"
type input "(425) 381-5099"
type input "kingsburysoccer@gmail.com"
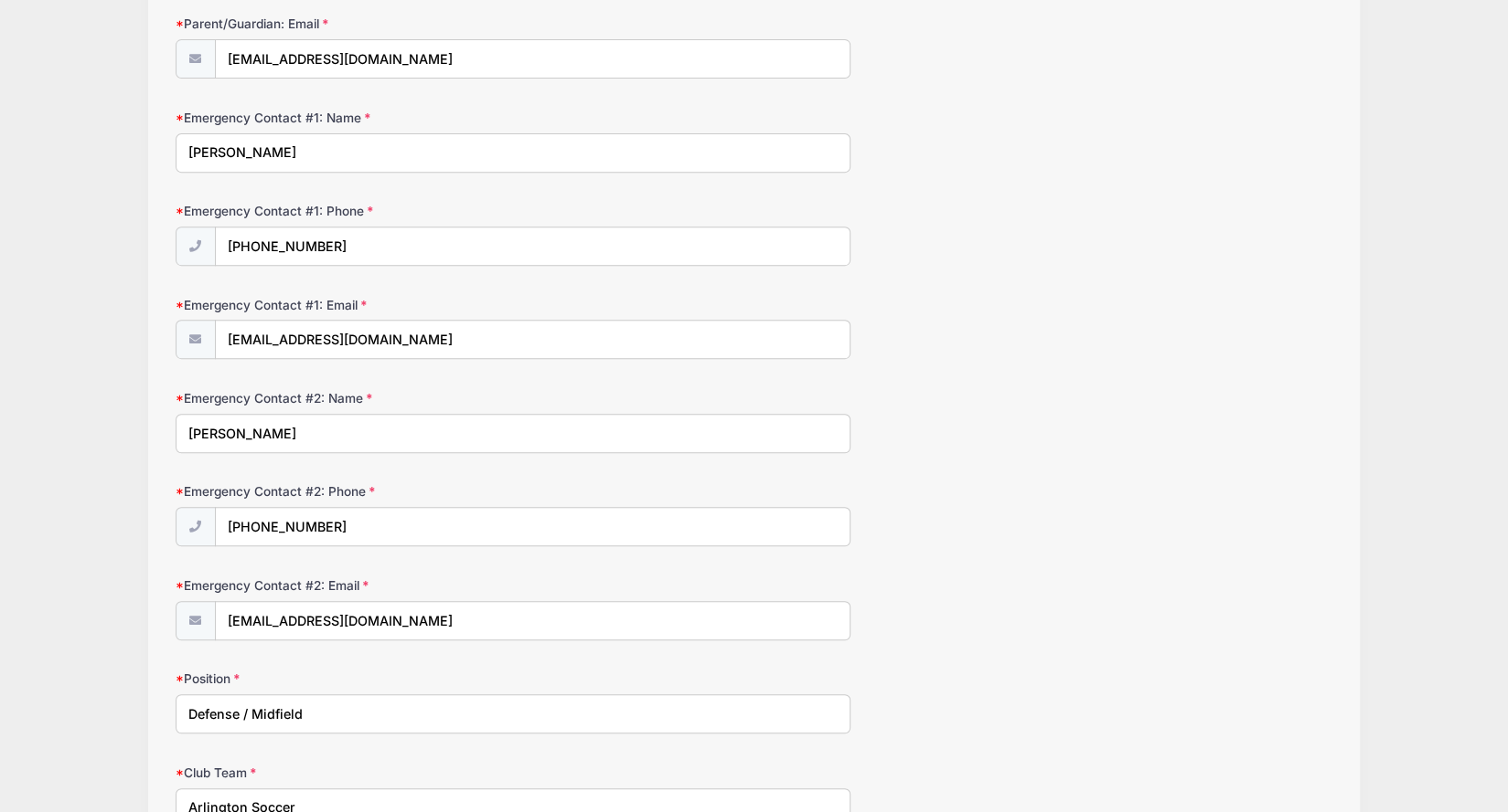
click at [987, 476] on form "Parent/Guardian: Name Maria Kingsbury Parent/Guardian: Phone (425) 381-5099 Par…" at bounding box center [754, 561] width 1158 height 1468
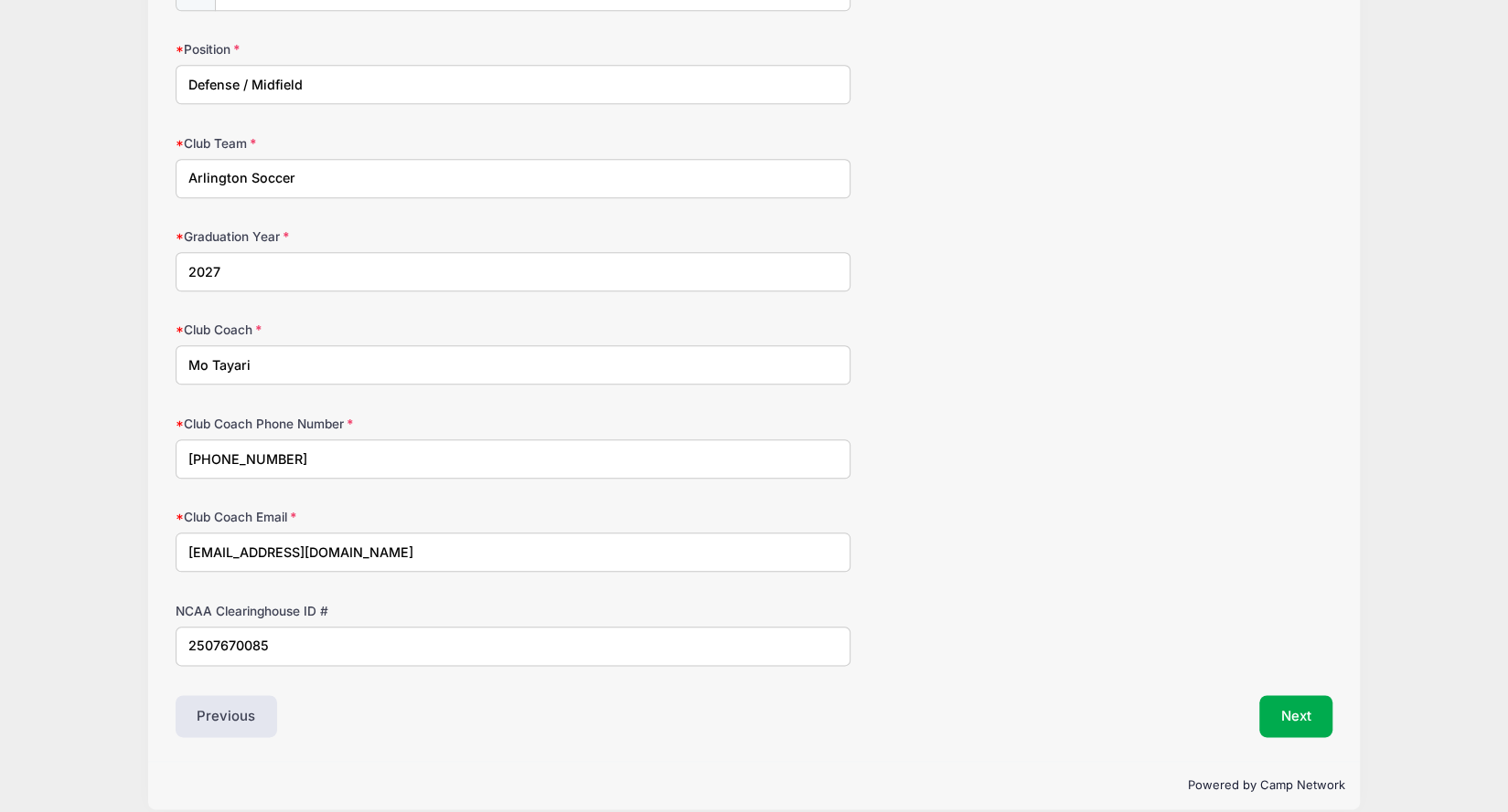
scroll to position [1062, 0]
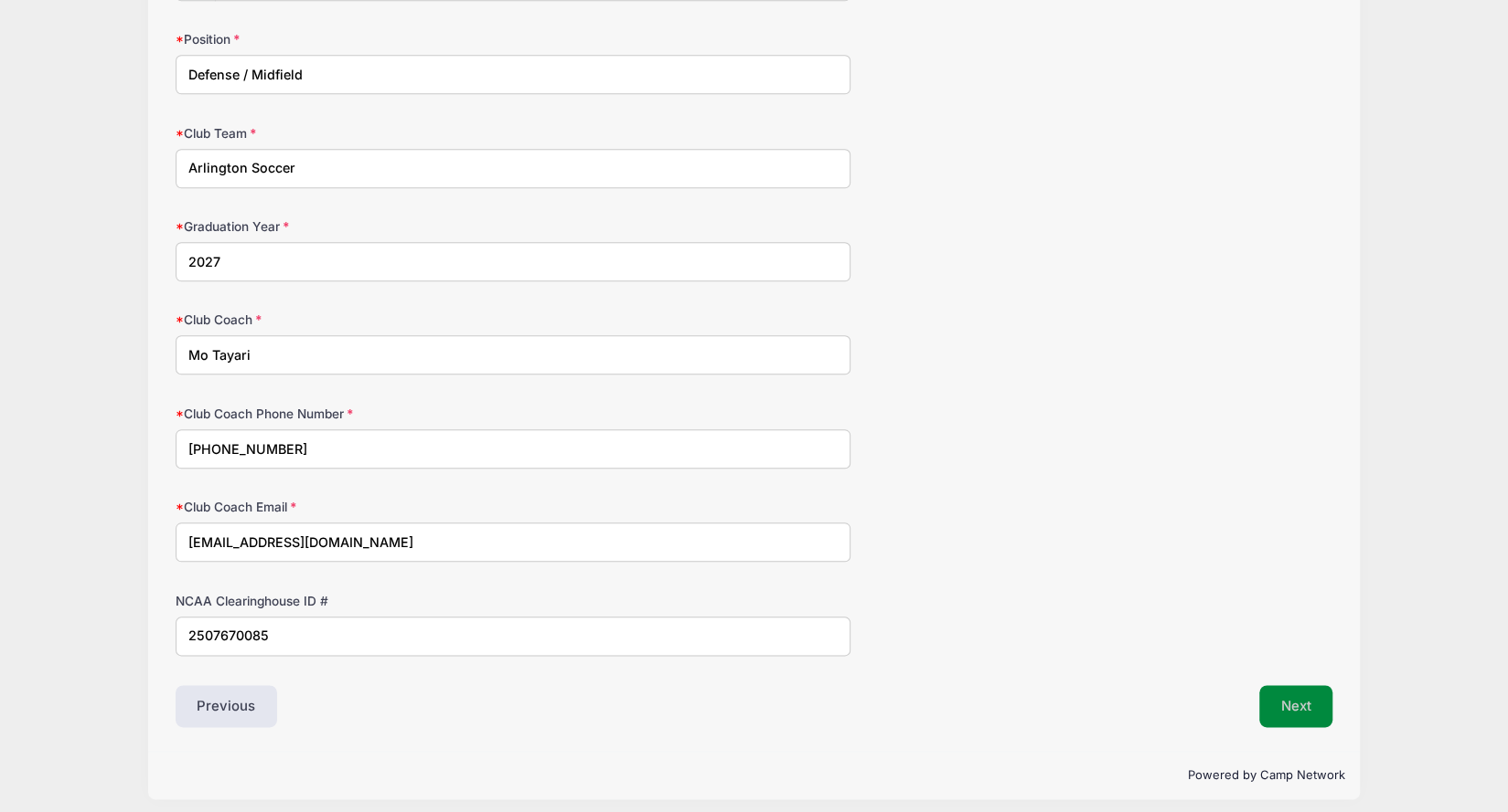
click at [1278, 692] on button "Next" at bounding box center [1295, 706] width 74 height 42
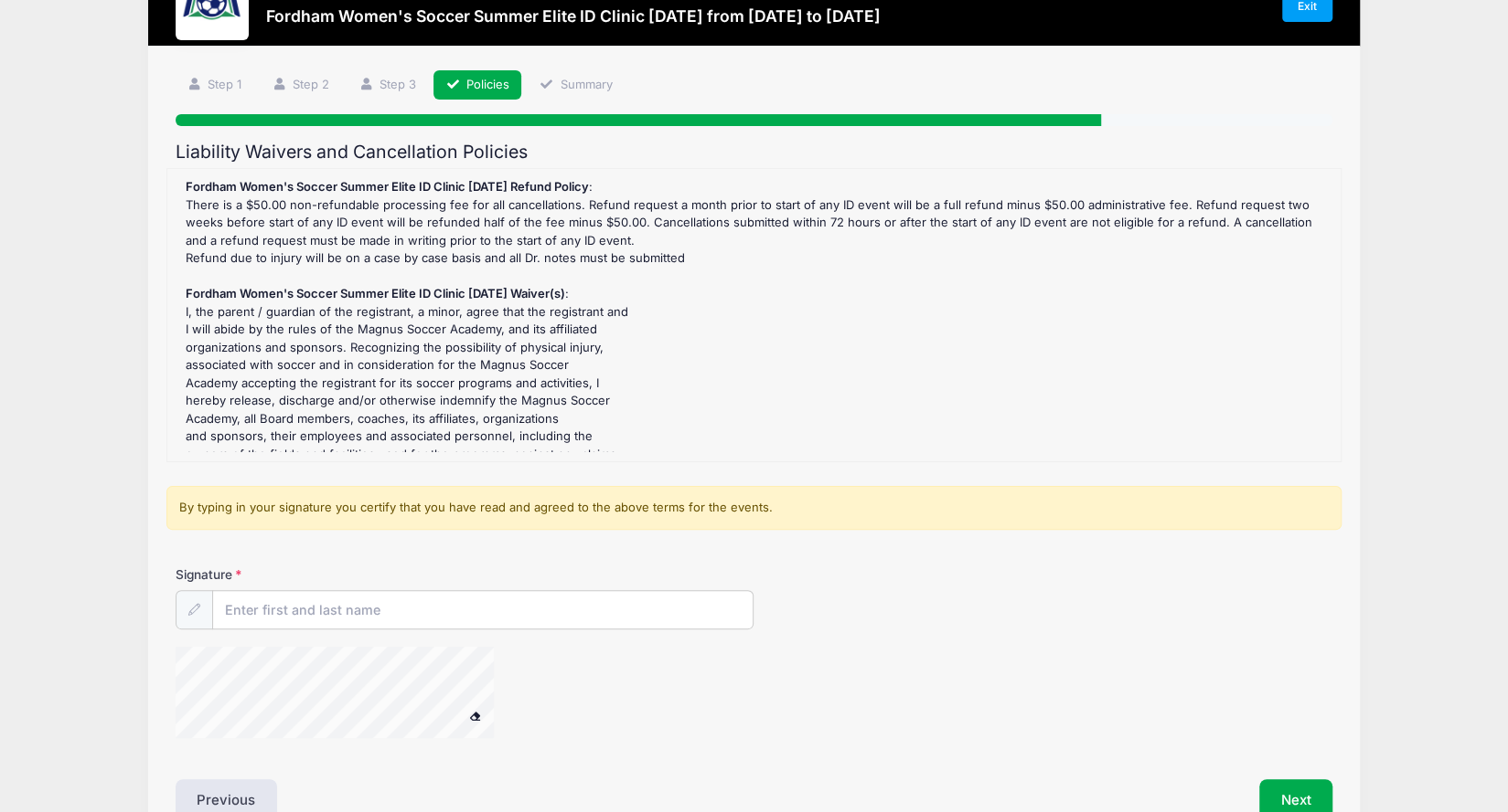
scroll to position [170, 0]
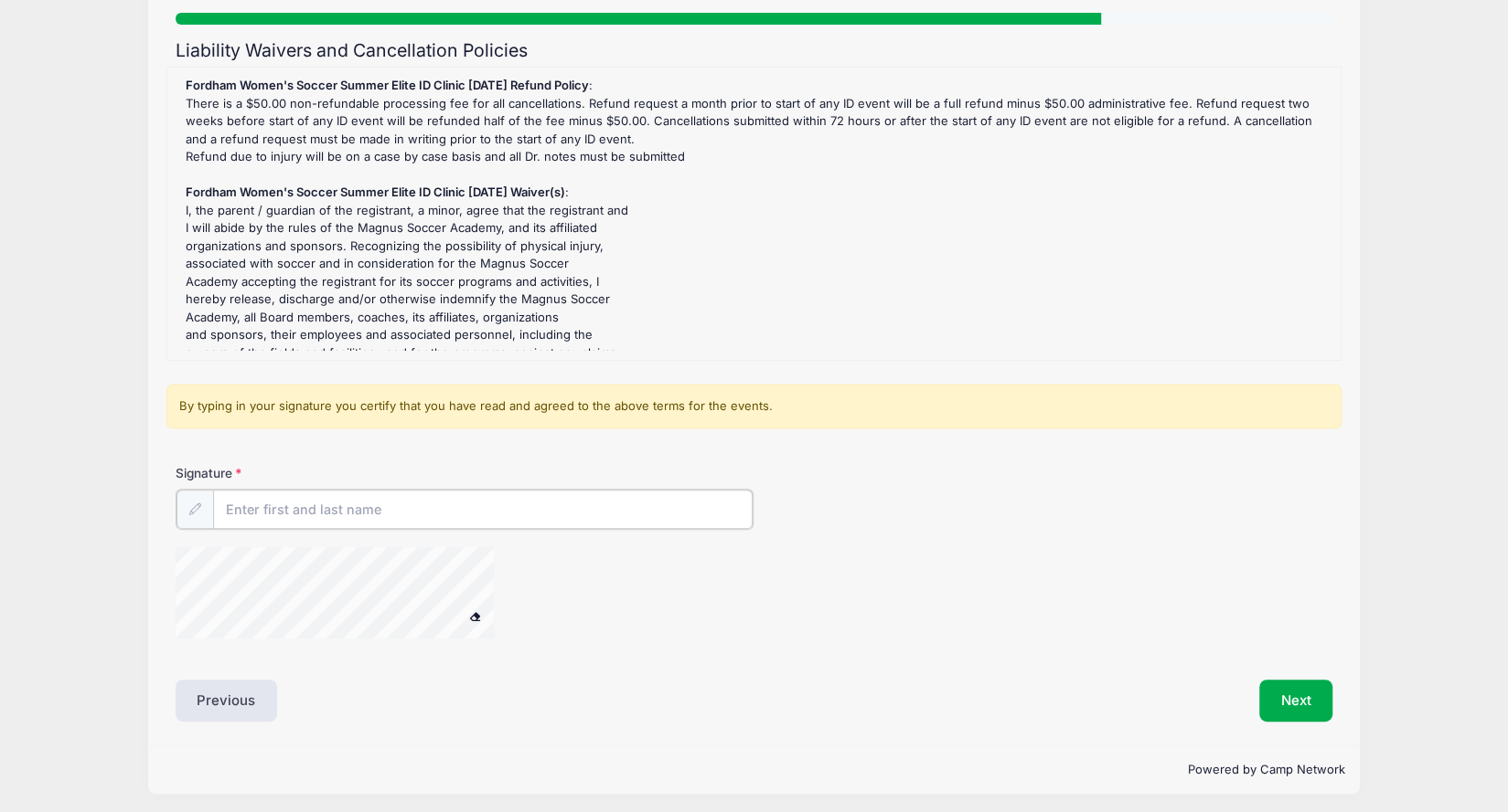
click at [501, 514] on input "Signature" at bounding box center [483, 509] width 541 height 39
type input "Maria Kingsbury"
click at [475, 617] on button at bounding box center [475, 615] width 32 height 23
click at [477, 611] on div at bounding box center [358, 593] width 366 height 97
click at [1296, 709] on button "Next" at bounding box center [1295, 698] width 74 height 42
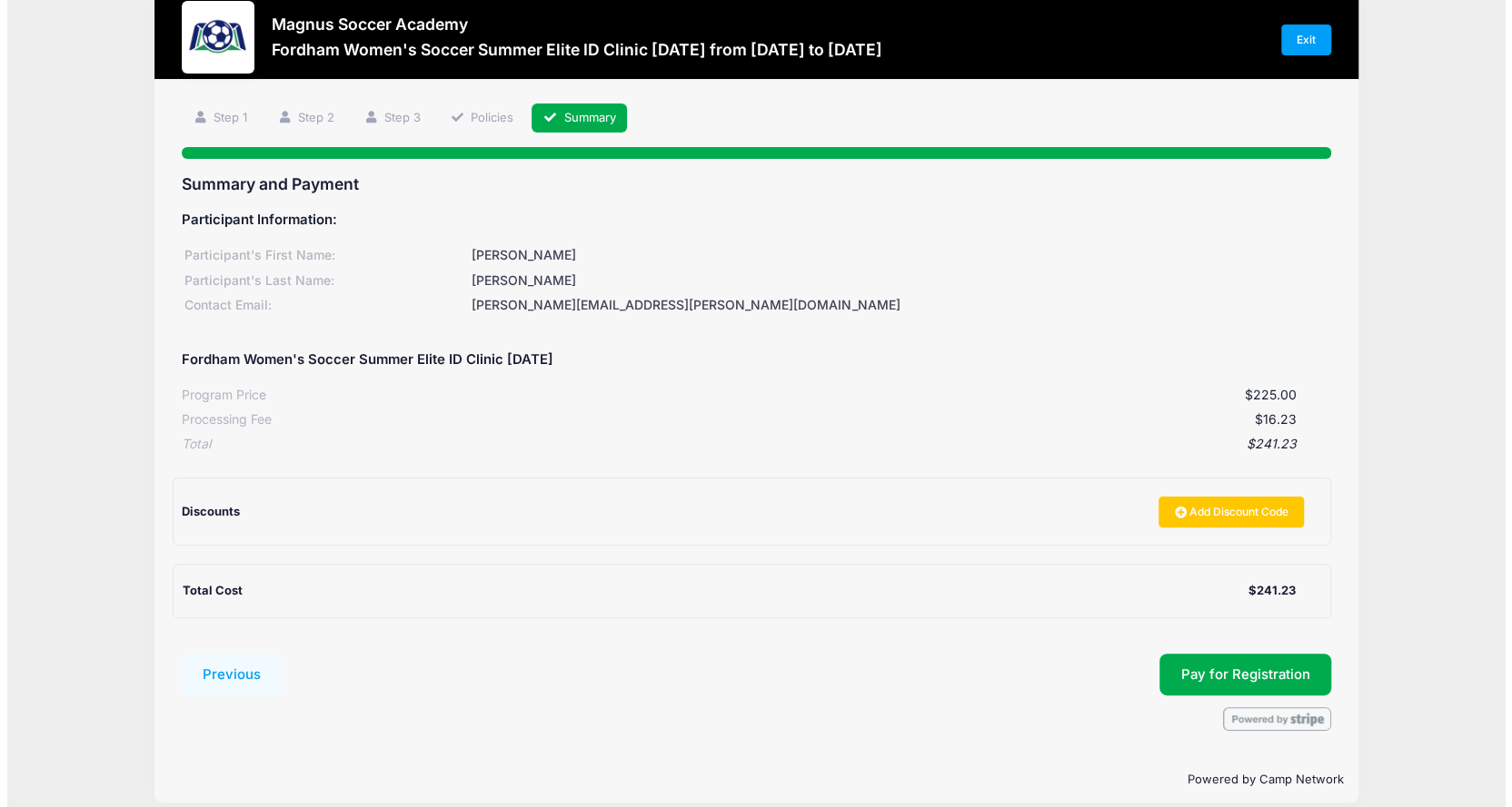
scroll to position [52, 0]
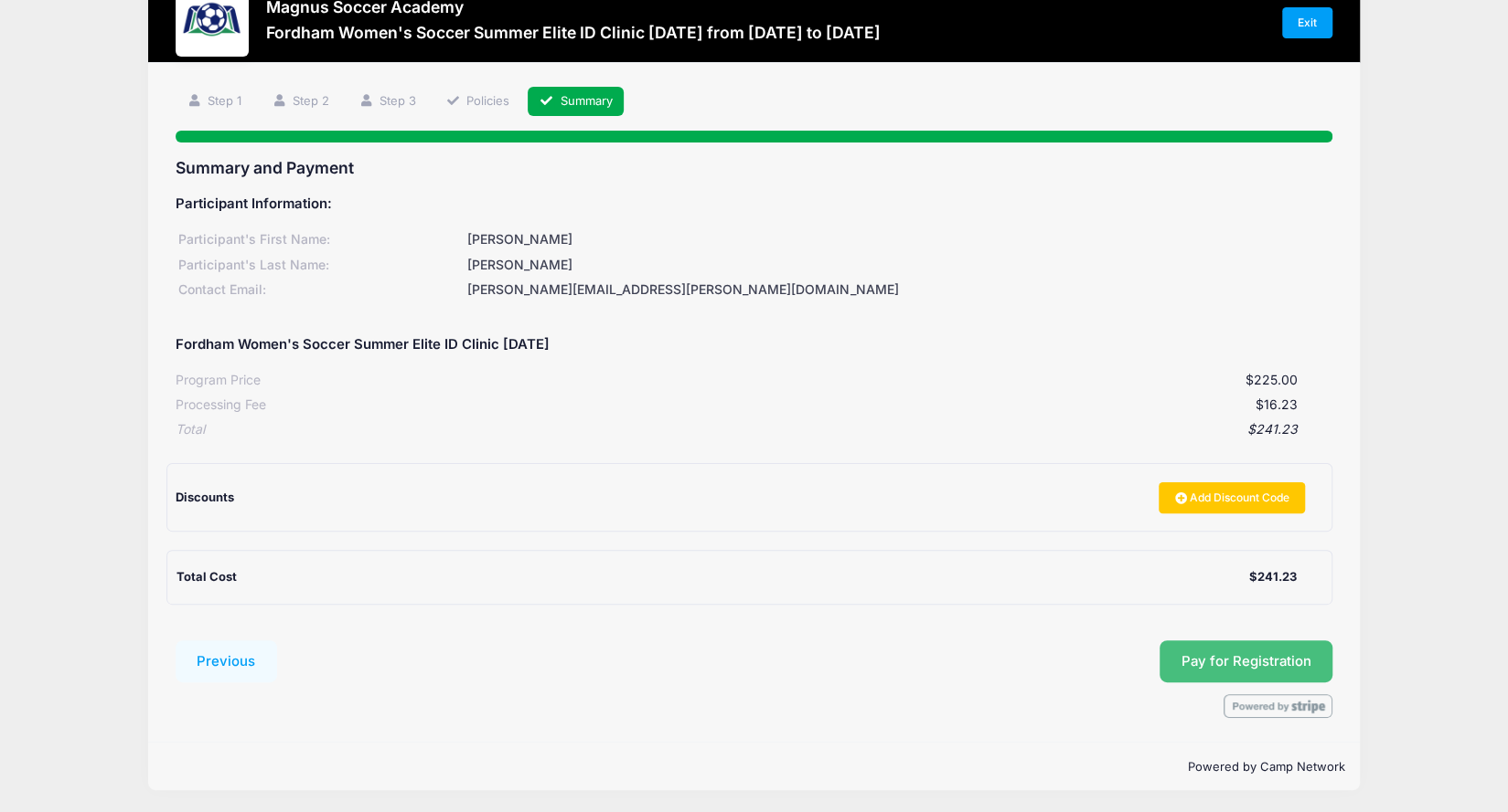
click at [1243, 673] on button "Pay for Registration" at bounding box center [1246, 661] width 174 height 42
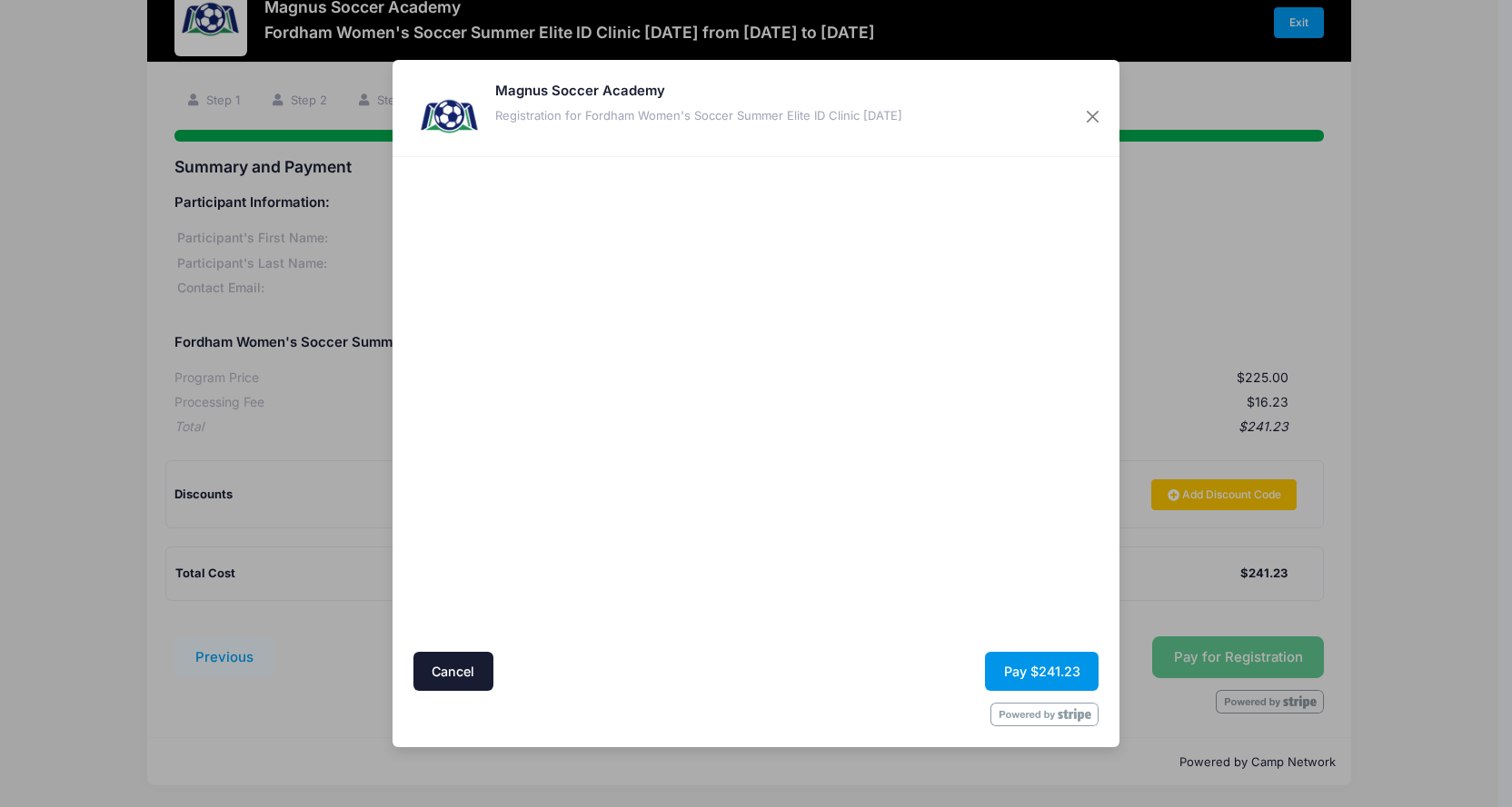
click at [1049, 681] on button "Pay $241.23" at bounding box center [1041, 672] width 113 height 39
